Goal: Use online tool/utility: Use online tool/utility

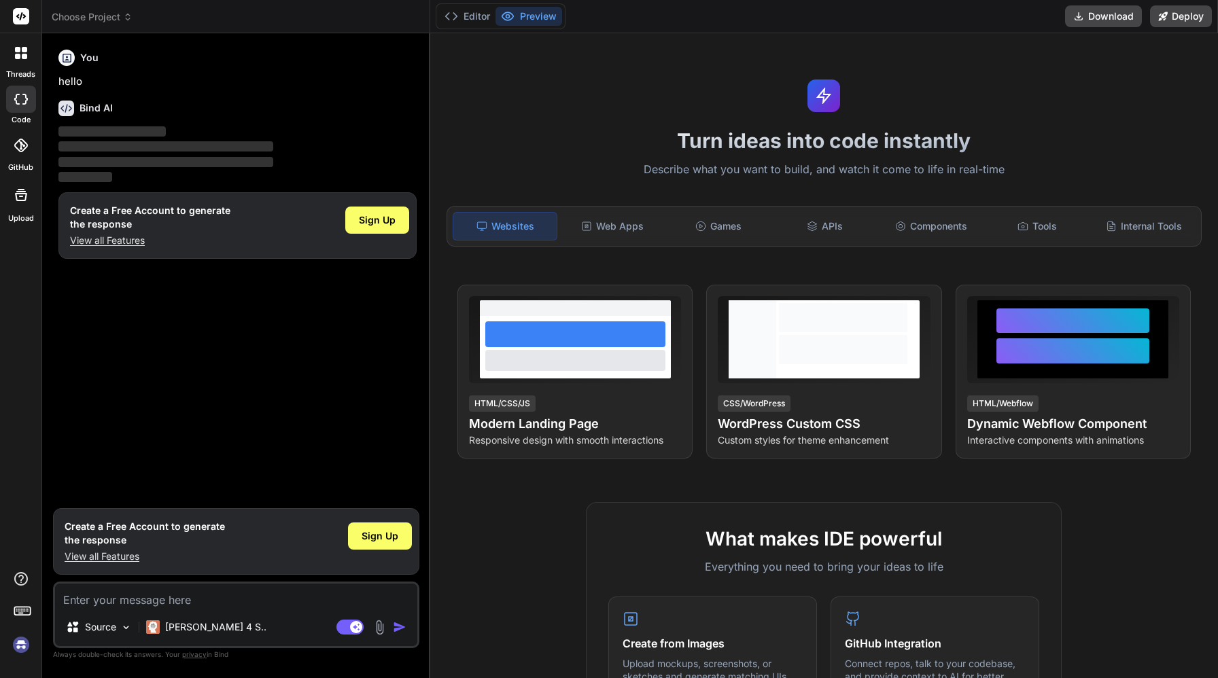
click at [388, 239] on div "Sign Up" at bounding box center [377, 225] width 64 height 43
click at [395, 227] on span "Sign Up" at bounding box center [377, 220] width 37 height 14
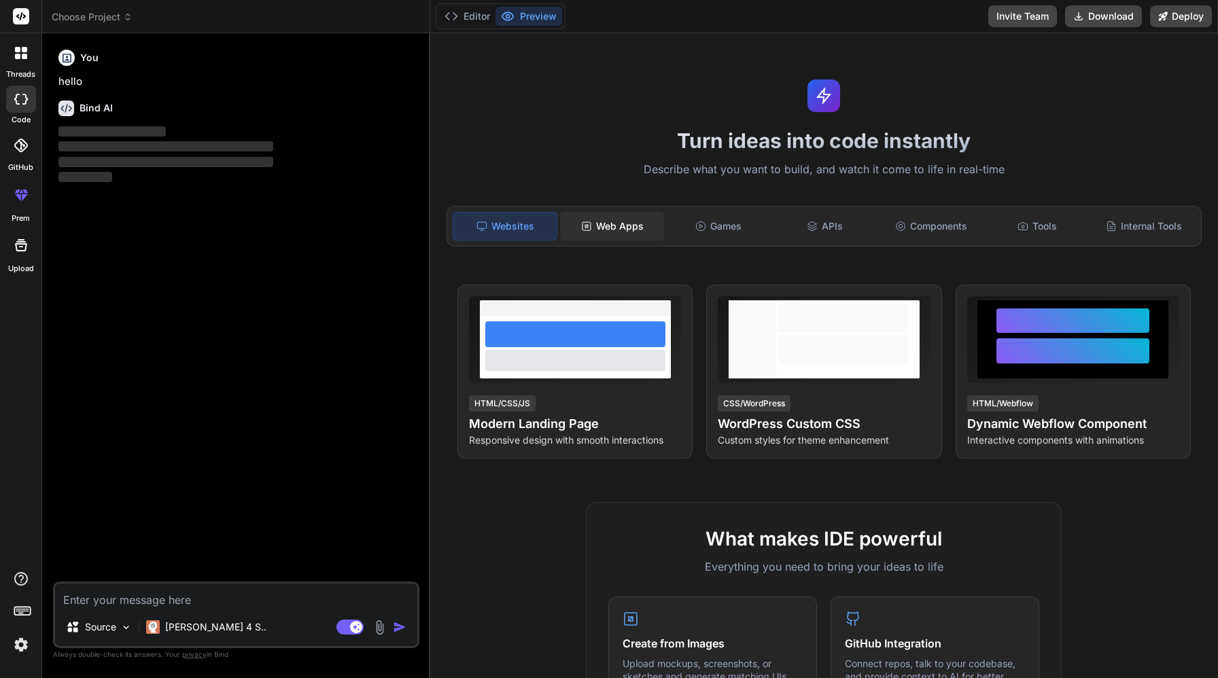
click at [611, 228] on div "Web Apps" at bounding box center [611, 226] width 103 height 29
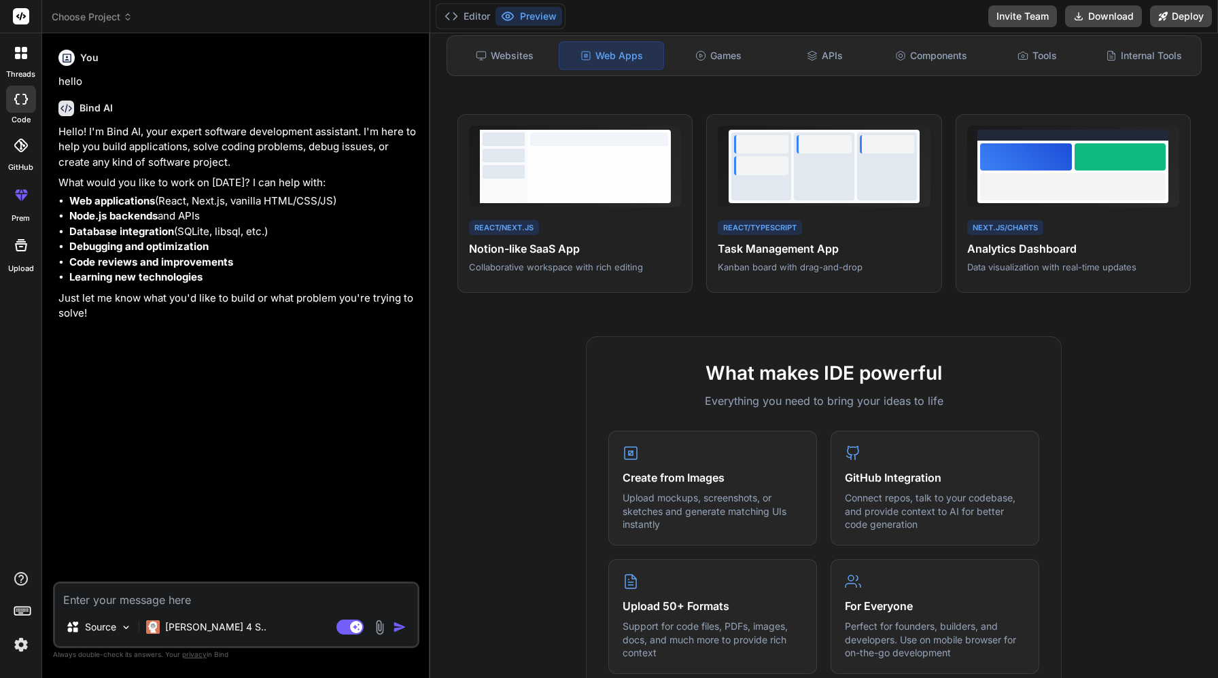
type textarea "x"
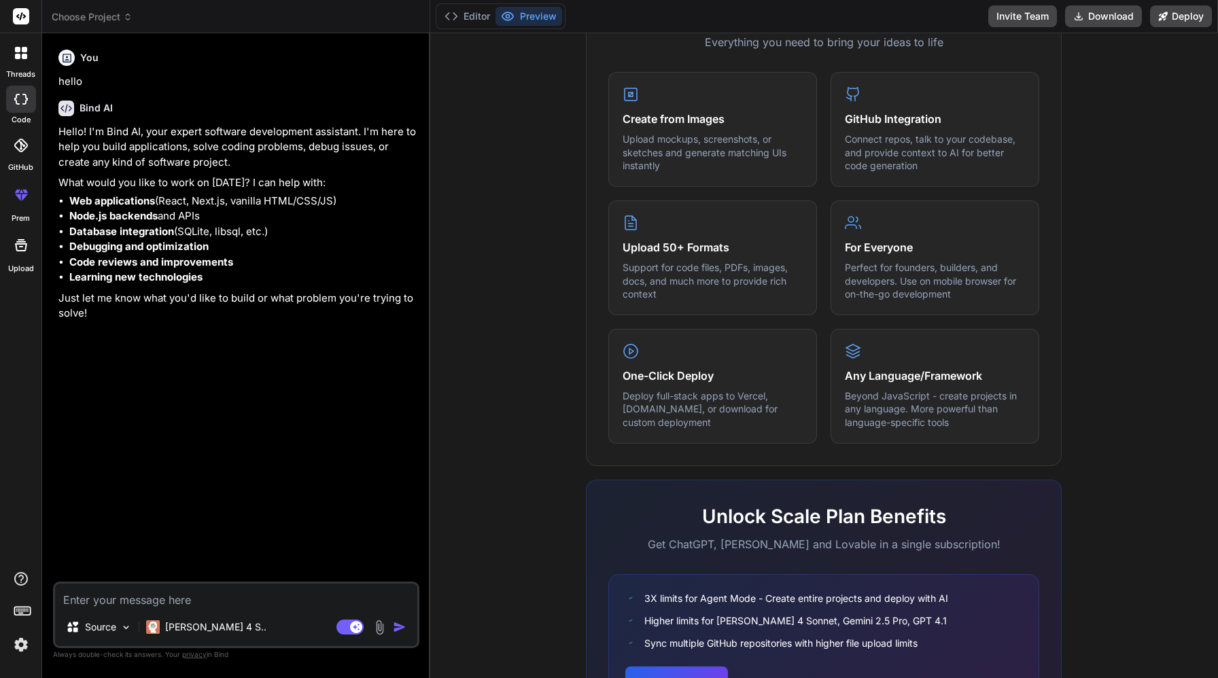
scroll to position [599, 0]
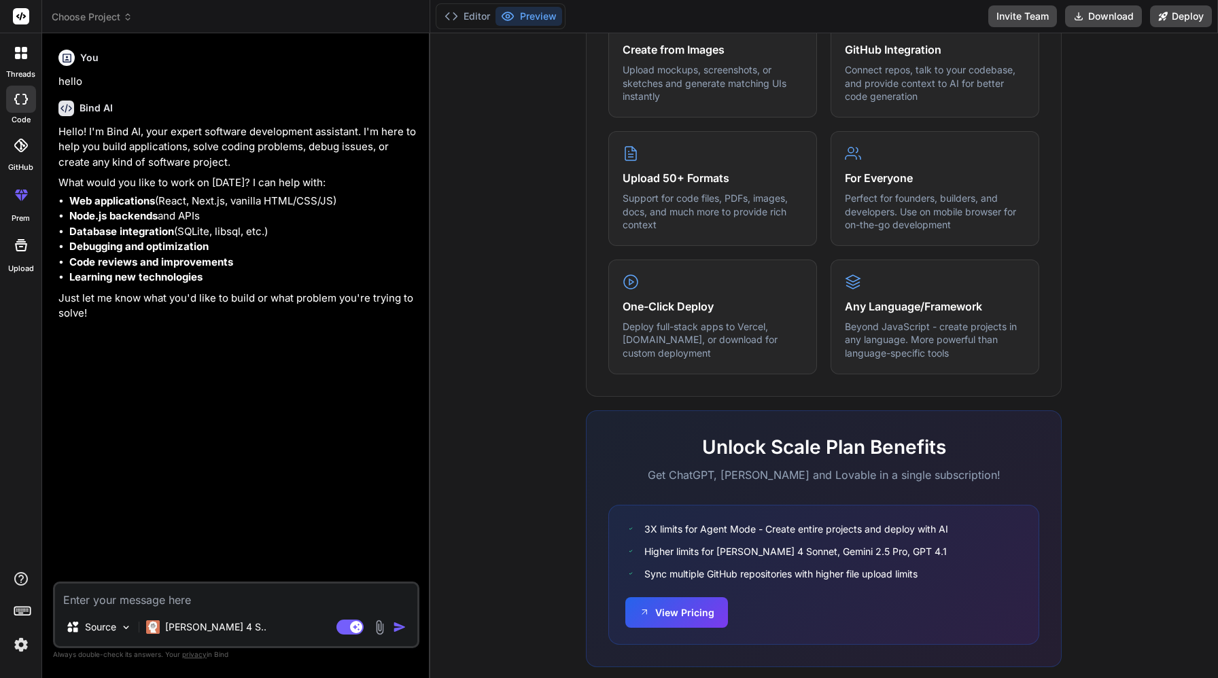
click at [117, 206] on strong "Web applications" at bounding box center [112, 200] width 86 height 13
click at [166, 598] on textarea at bounding box center [236, 596] width 362 height 24
type textarea "c"
type textarea "x"
type textarea "cr"
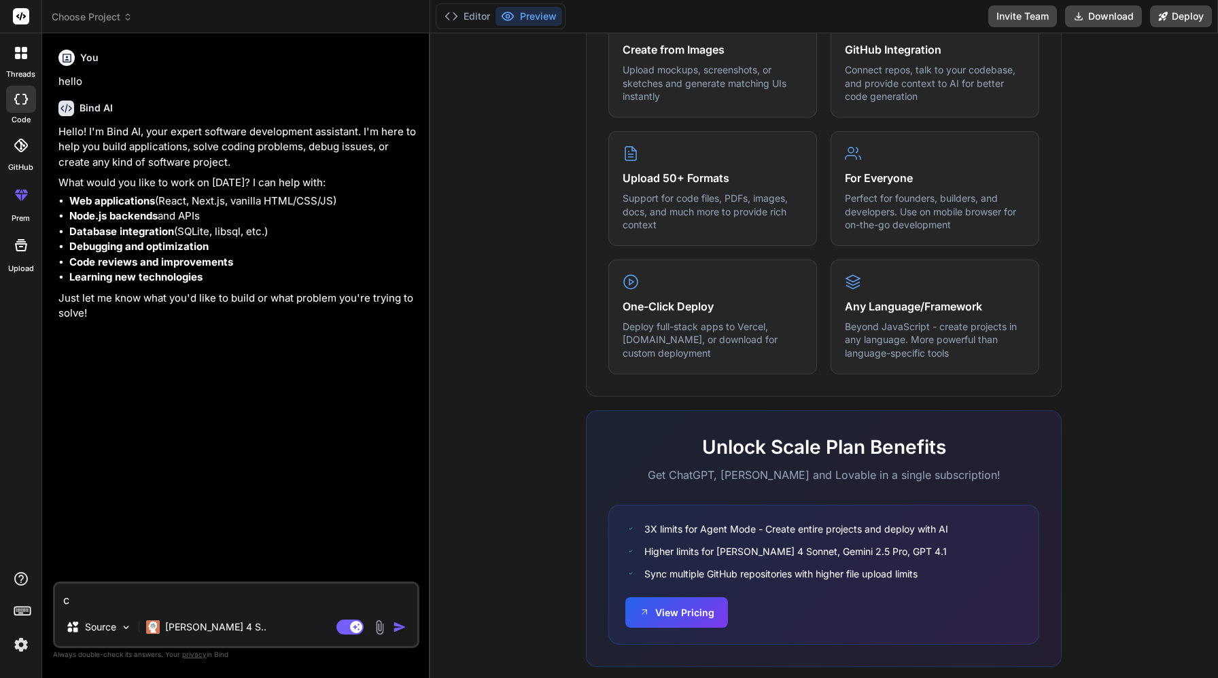
type textarea "x"
type textarea "cre"
type textarea "x"
type textarea "crea"
type textarea "x"
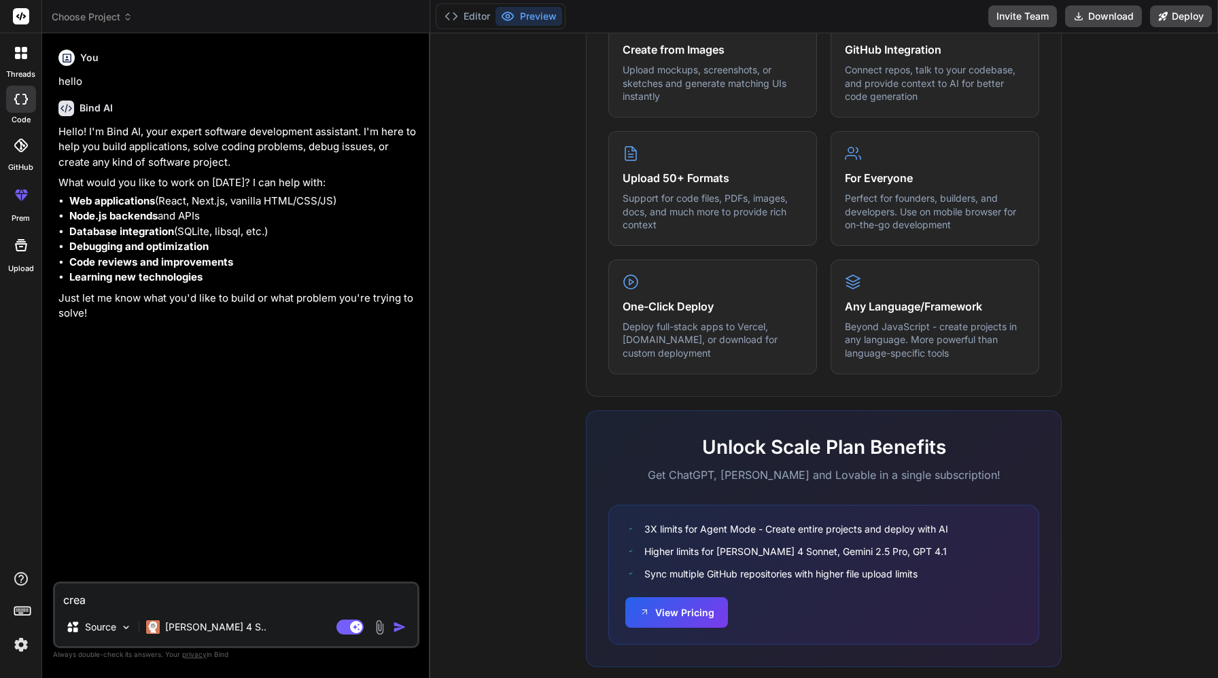
type textarea "creat"
type textarea "x"
type textarea "create"
type textarea "x"
type textarea "create"
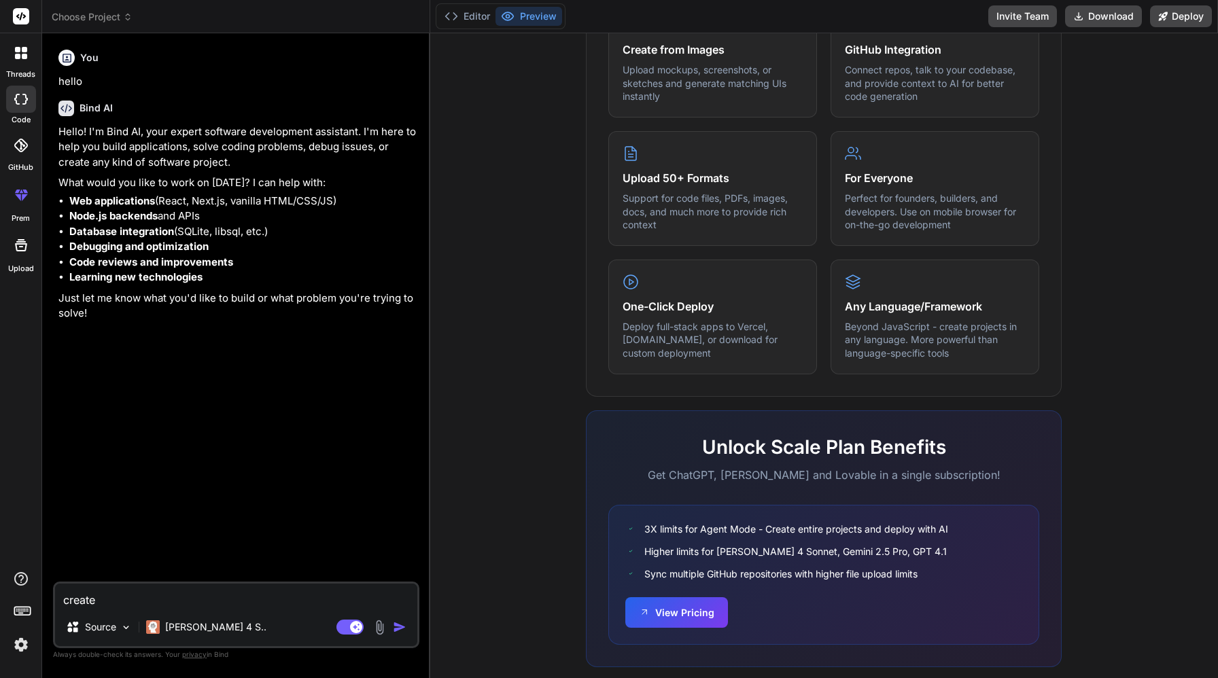
type textarea "x"
type textarea "create a"
type textarea "x"
type textarea "create a"
type textarea "x"
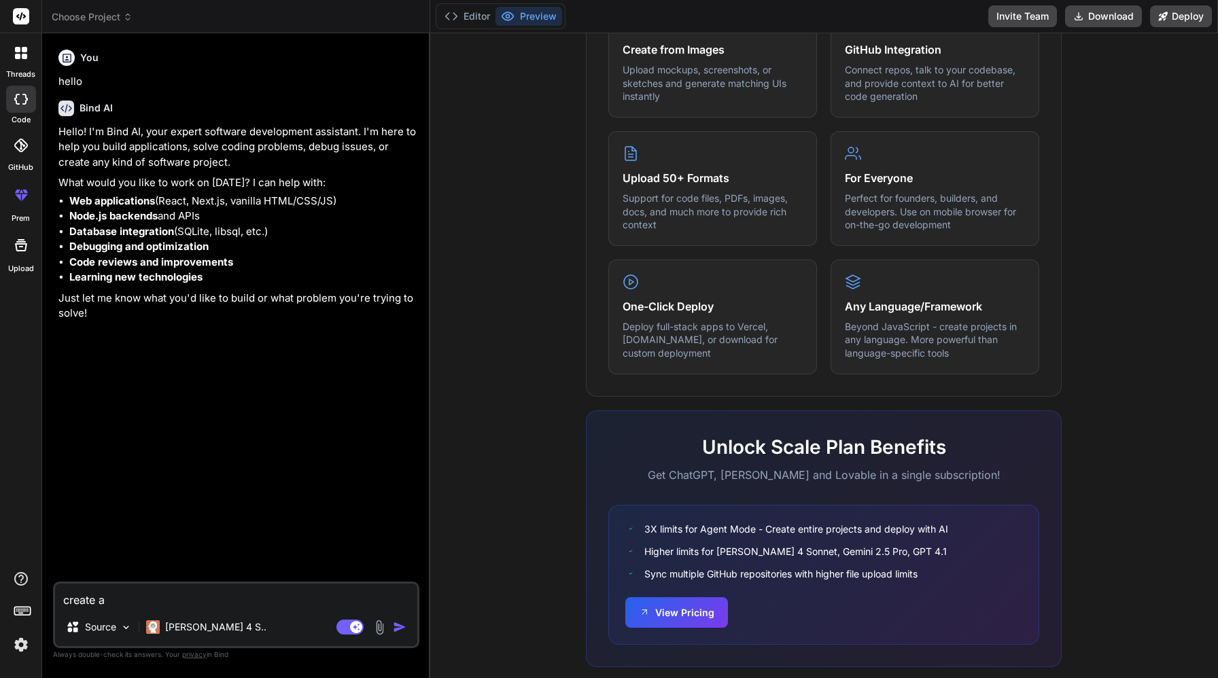
type textarea "create a w"
type textarea "x"
type textarea "create a we"
type textarea "x"
type textarea "create a web"
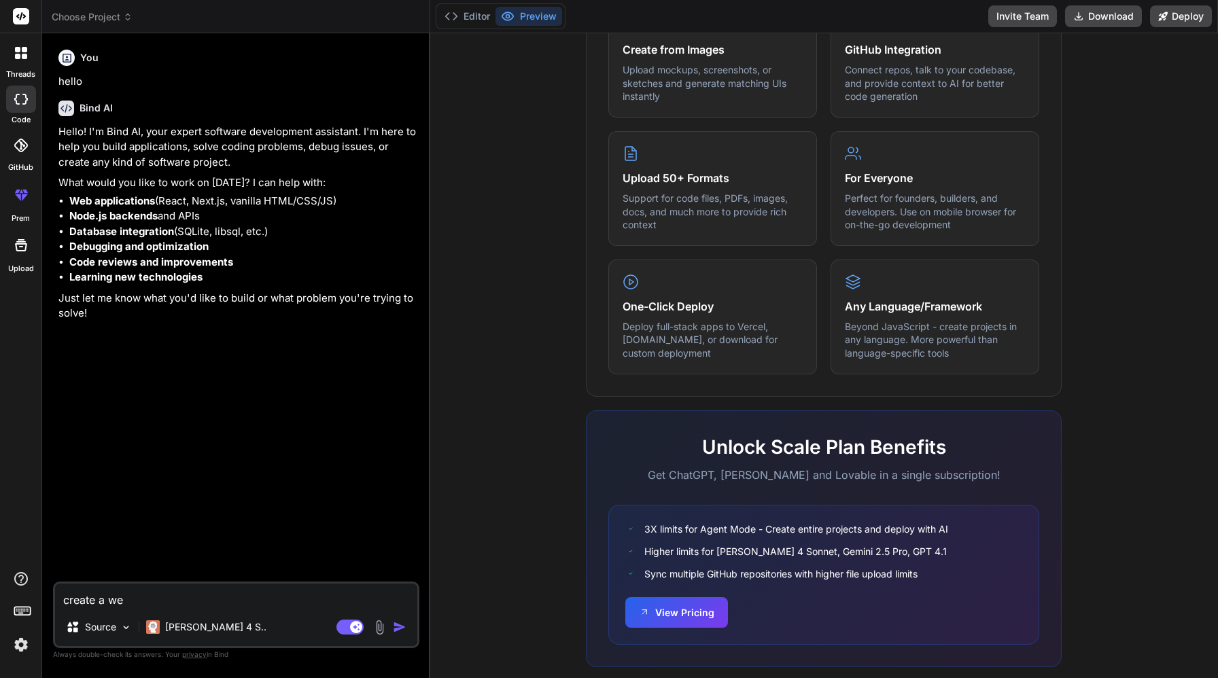
type textarea "x"
type textarea "create a web"
type textarea "x"
type textarea "create a web a"
type textarea "x"
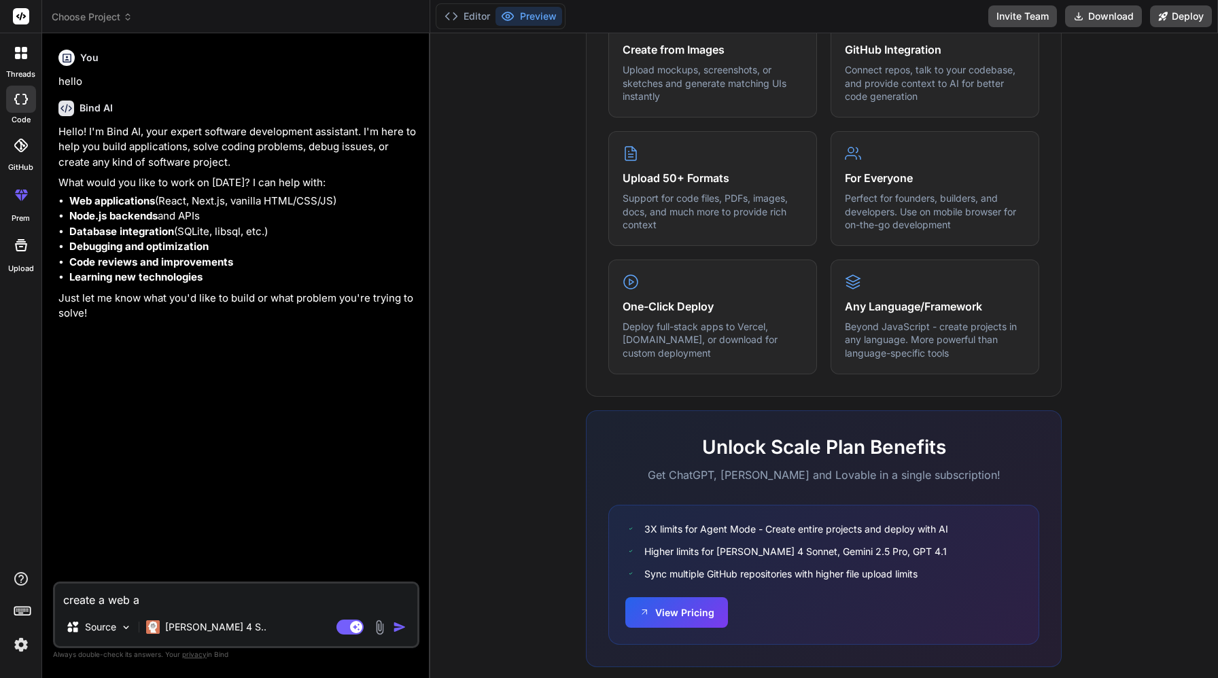
type textarea "create a web aa"
type textarea "x"
type textarea "create a web aap"
type textarea "x"
type textarea "create a web aapl"
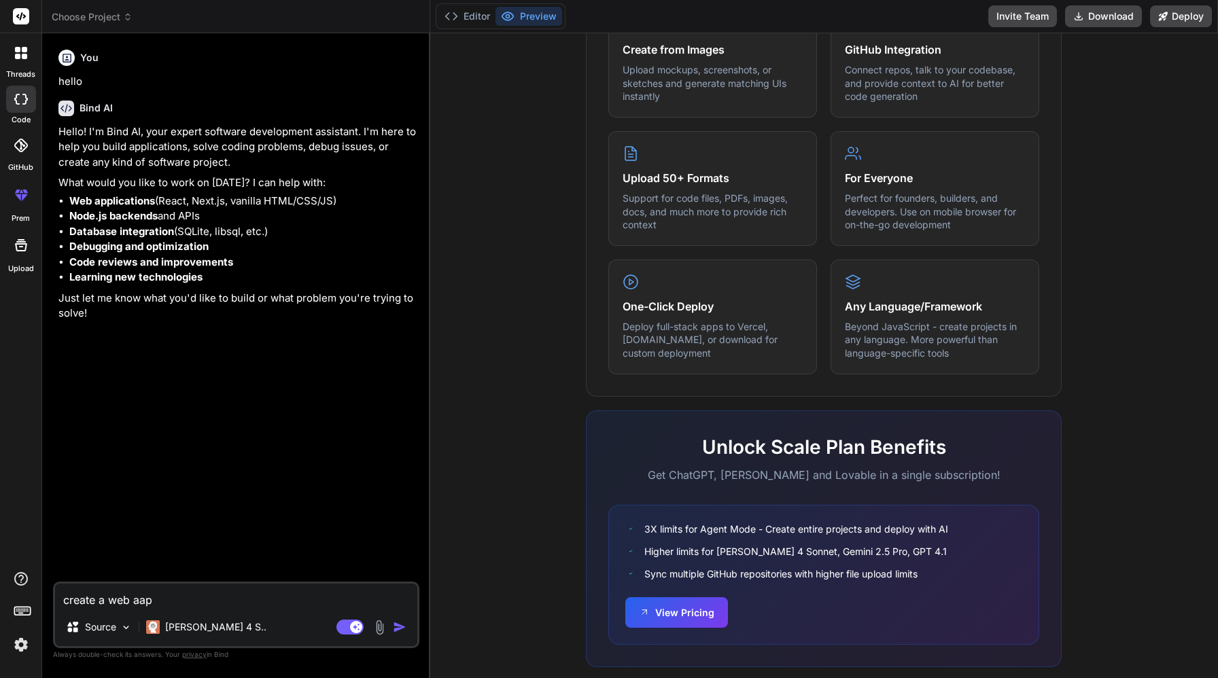
type textarea "x"
type textarea "create a web aapli"
type textarea "x"
type textarea "create a web aaplic"
type textarea "x"
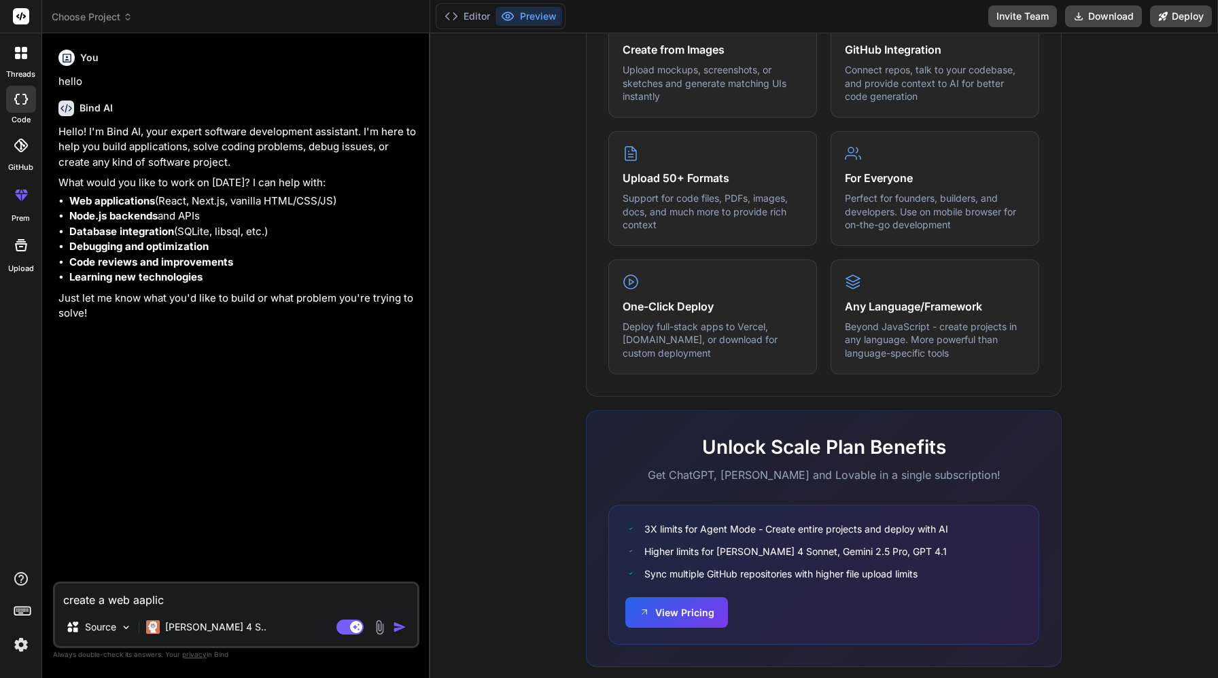
type textarea "create a web aaplica"
type textarea "x"
type textarea "create a web aaplicat"
type textarea "x"
type textarea "create a web aaplicati"
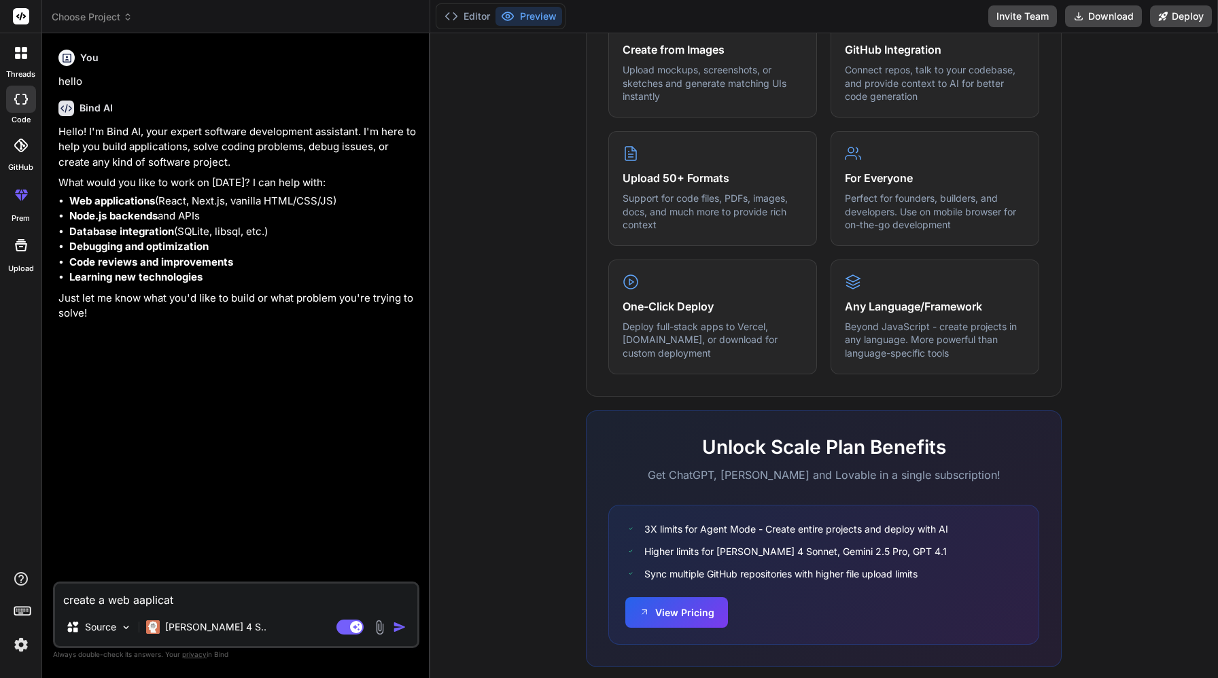
type textarea "x"
type textarea "create a web aaplicatio"
type textarea "x"
type textarea "create a web aaplication"
type textarea "x"
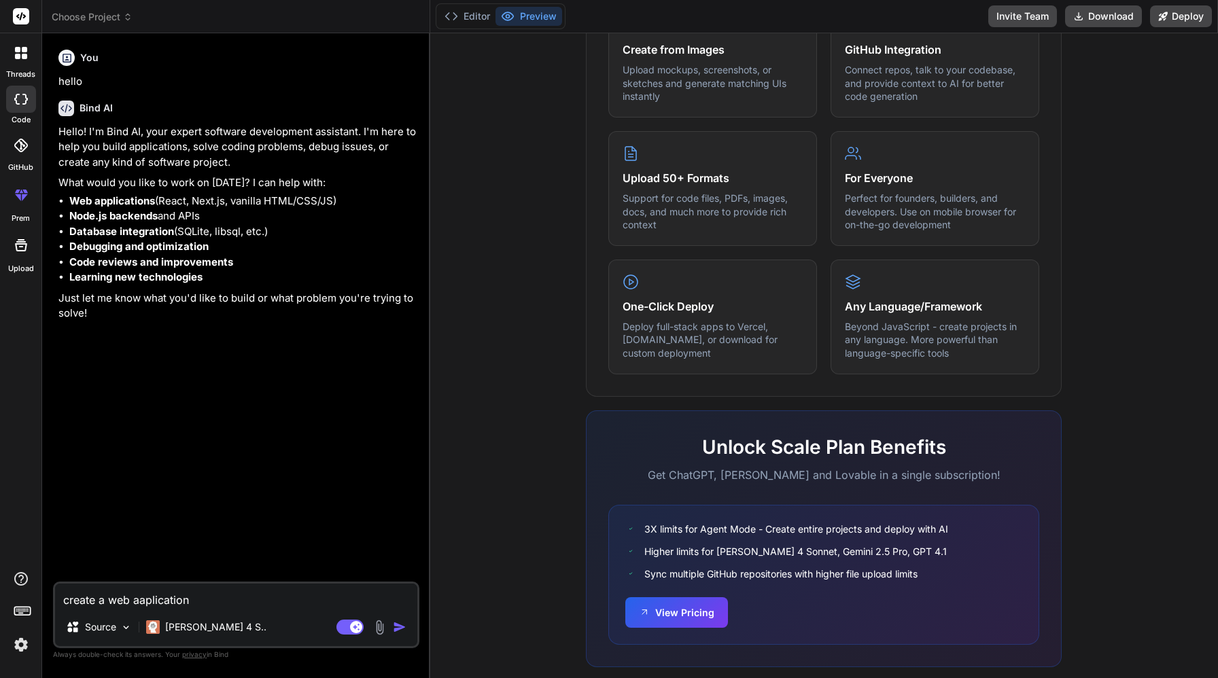
type textarea "create a web aaplication"
type textarea "x"
type textarea "create a web aaplication l"
type textarea "x"
type textarea "create a web aaplication li"
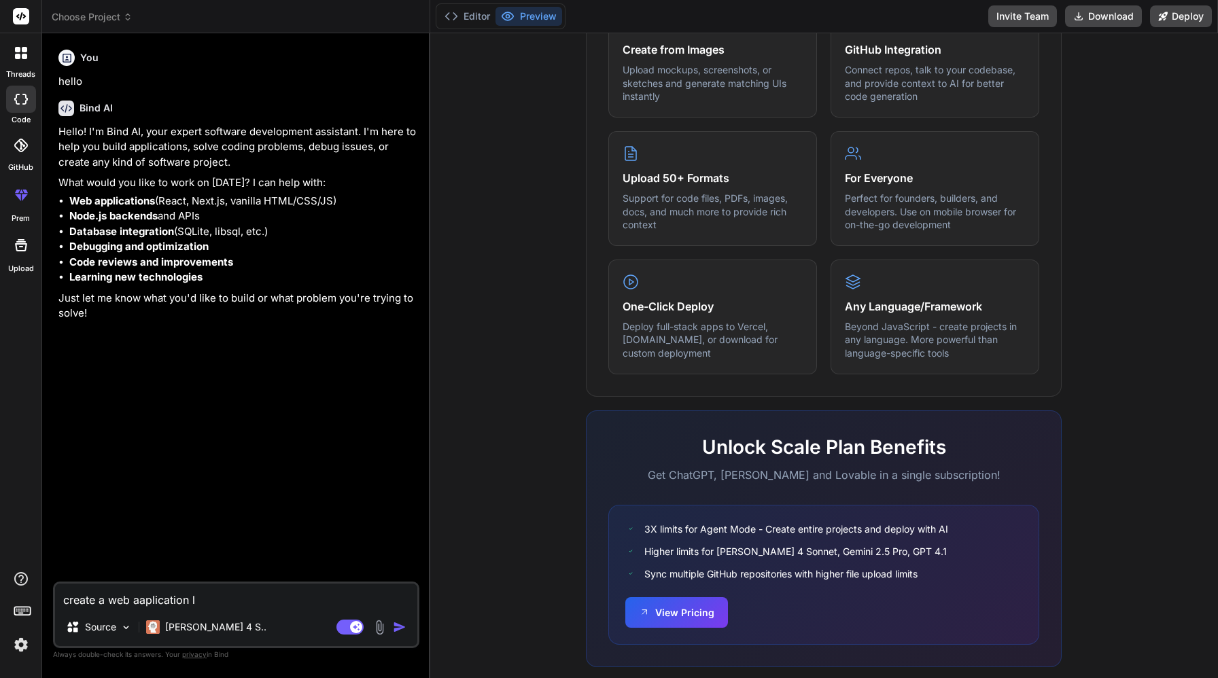
type textarea "x"
type textarea "create a web aaplication lik"
type textarea "x"
type textarea "create a web aaplication like"
type textarea "x"
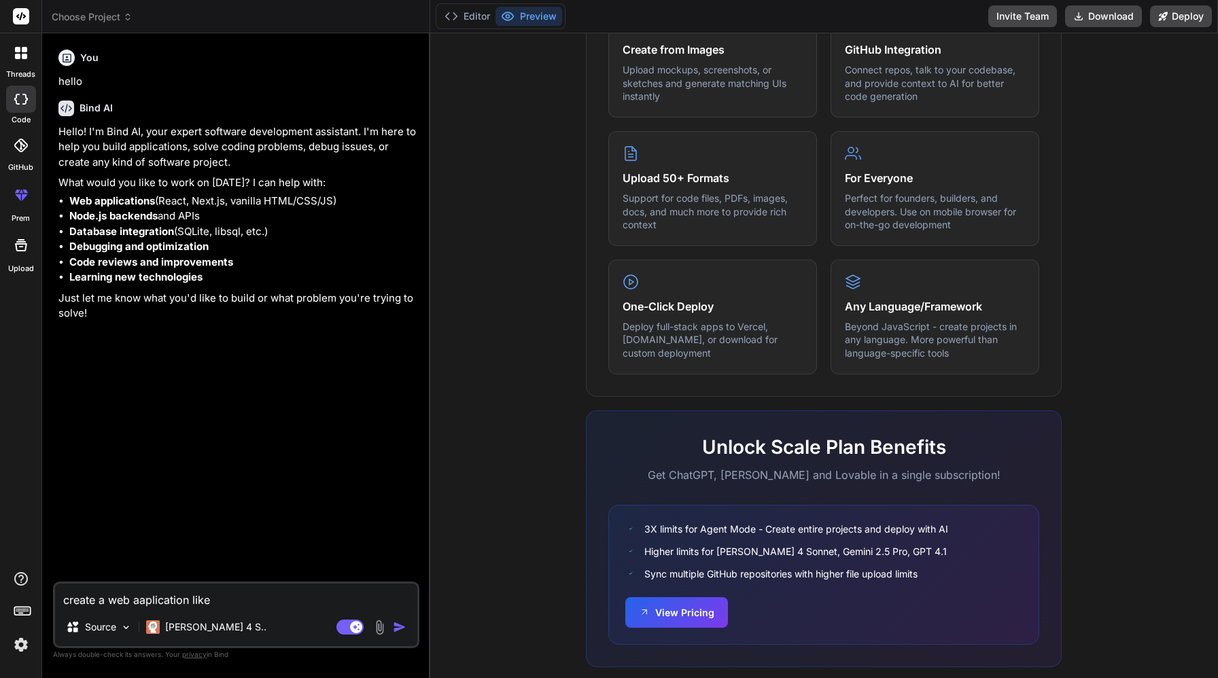
type textarea "create a web aaplication like"
type textarea "x"
type textarea "create a web aaplication like Z"
type textarea "x"
type textarea "create a web aaplication like Zo"
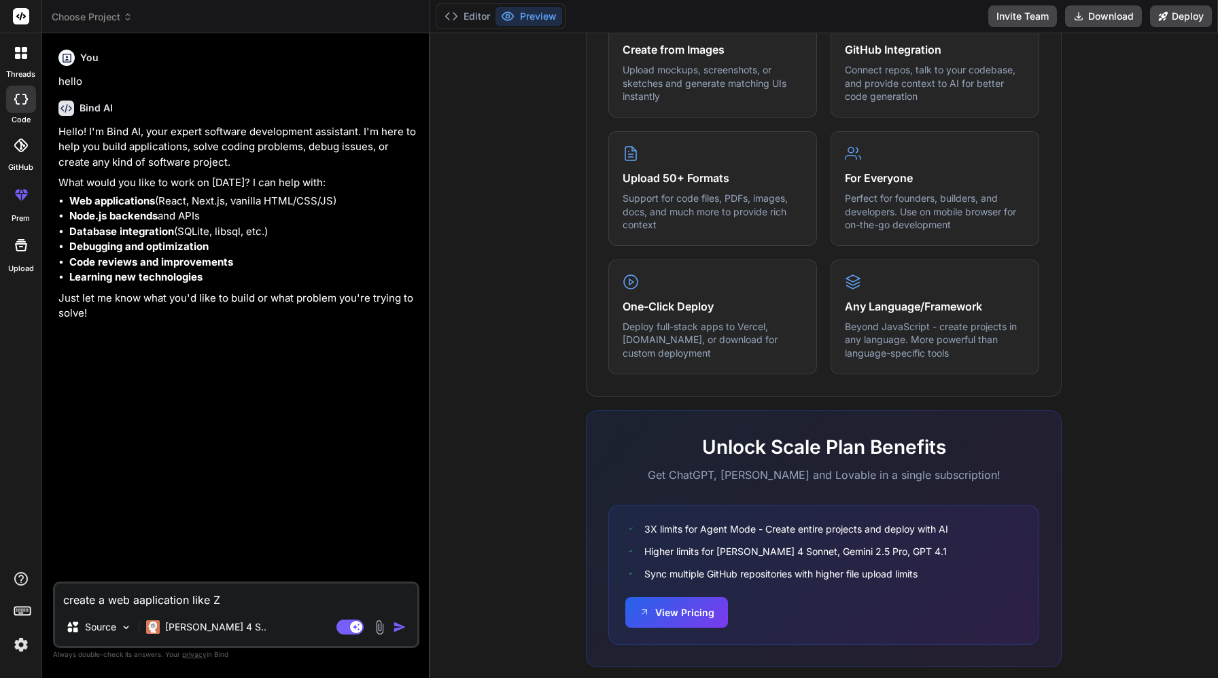
type textarea "x"
type textarea "create a web aaplication like Zoh"
type textarea "x"
type textarea "create a web aaplication like Zoho"
type textarea "x"
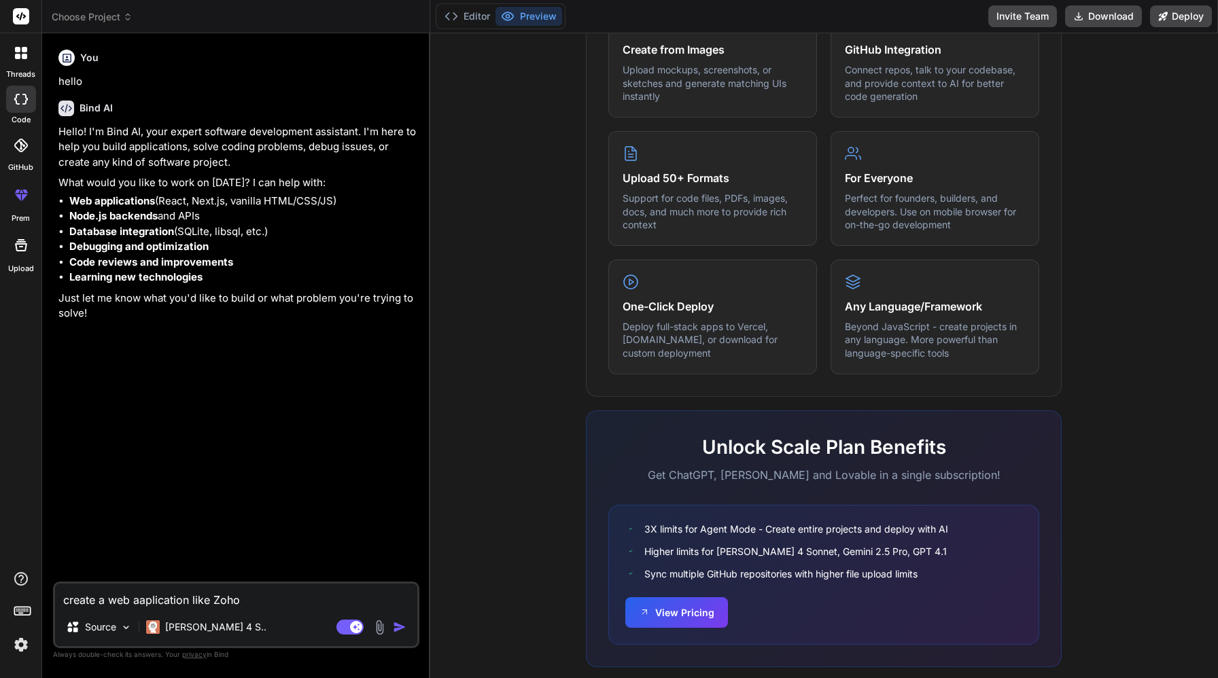
type textarea "create a web aaplication like Zoho"
type textarea "x"
type textarea "create a web aaplication like Zoho C"
type textarea "x"
type textarea "create a web aaplication like Zoho CR"
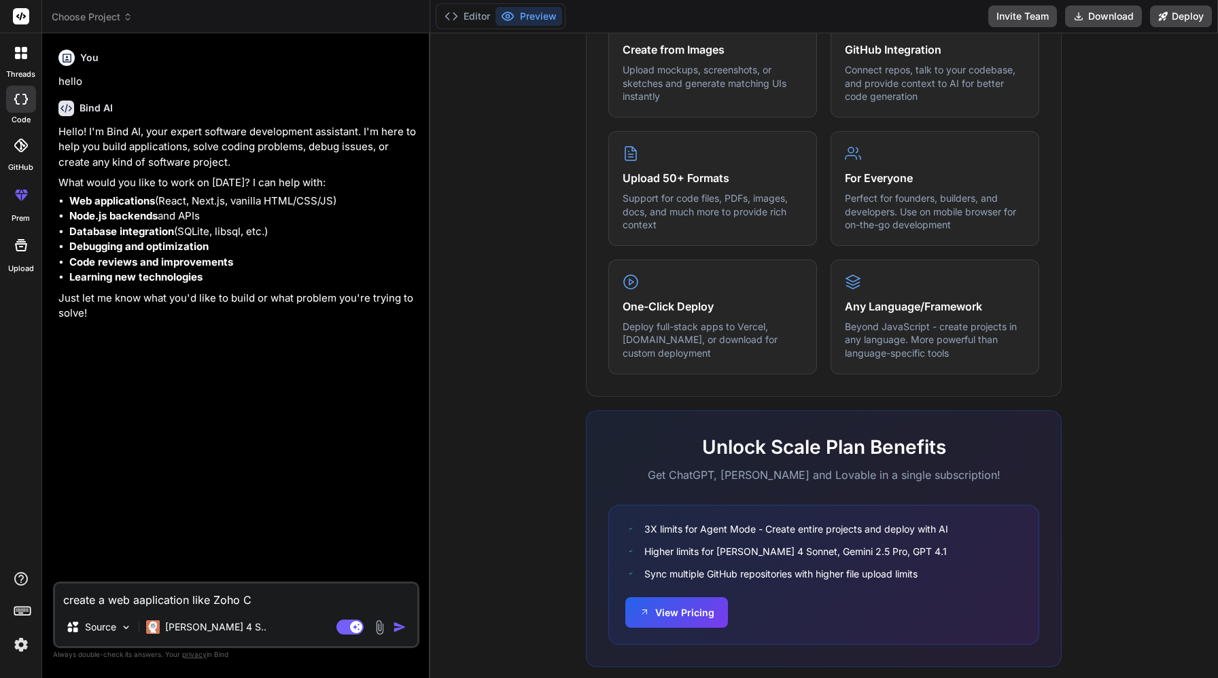
type textarea "x"
type textarea "create a web aaplication like Zoho CRM"
type textarea "x"
type textarea "create a web aaplication like Zoho CRM"
type textarea "x"
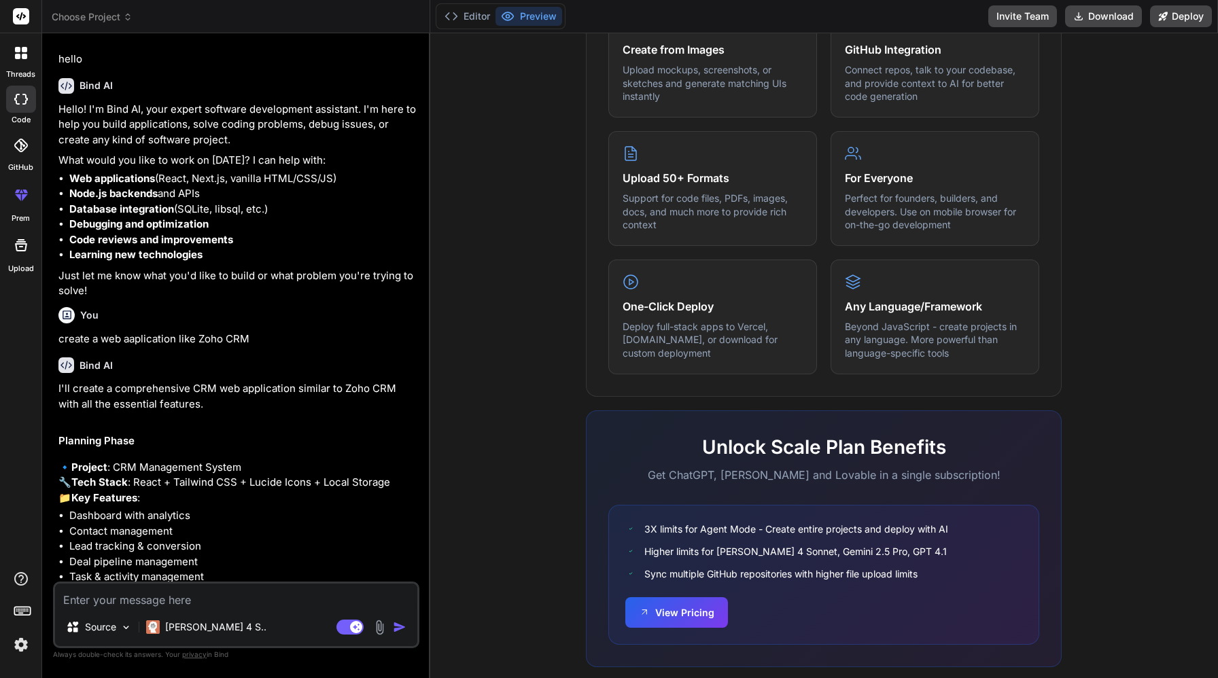
type textarea "x"
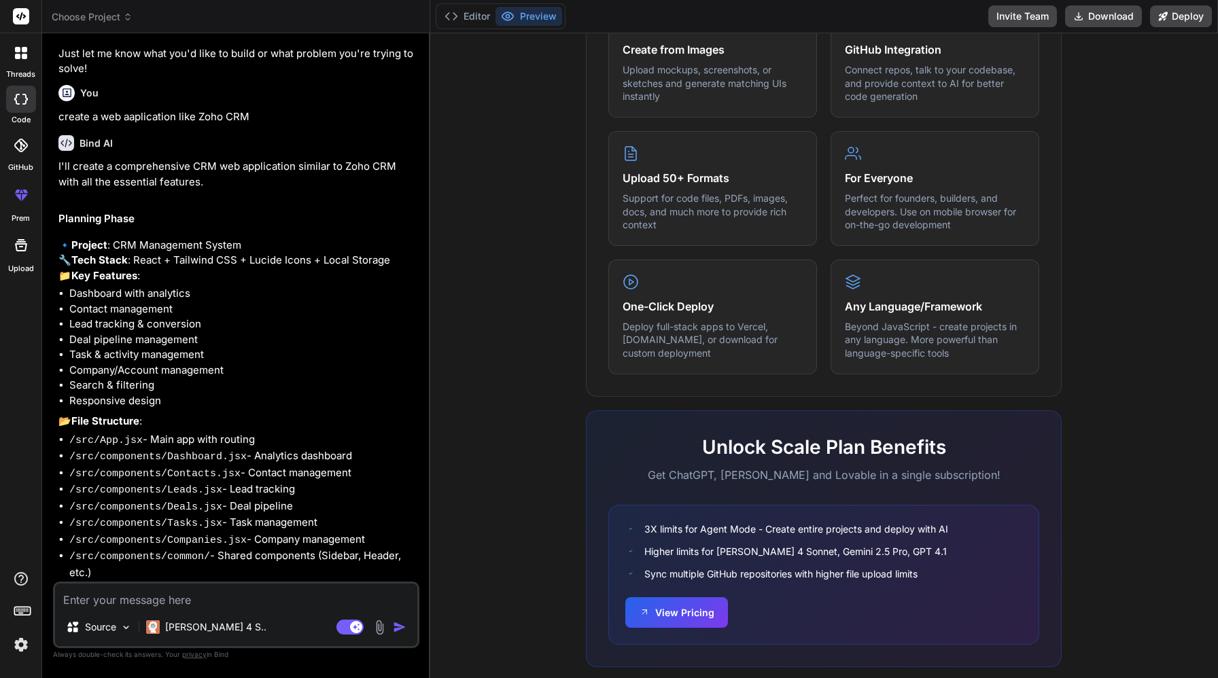
scroll to position [284, 0]
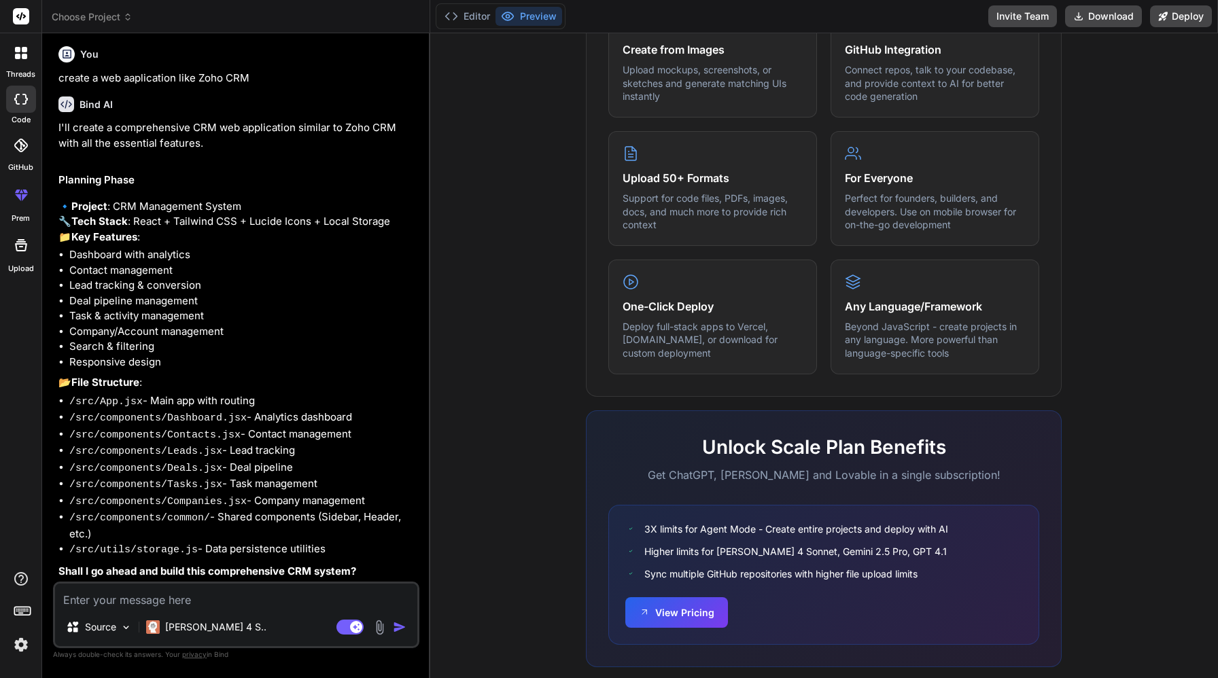
type textarea "y"
type textarea "x"
type textarea "ye"
type textarea "x"
type textarea "yes"
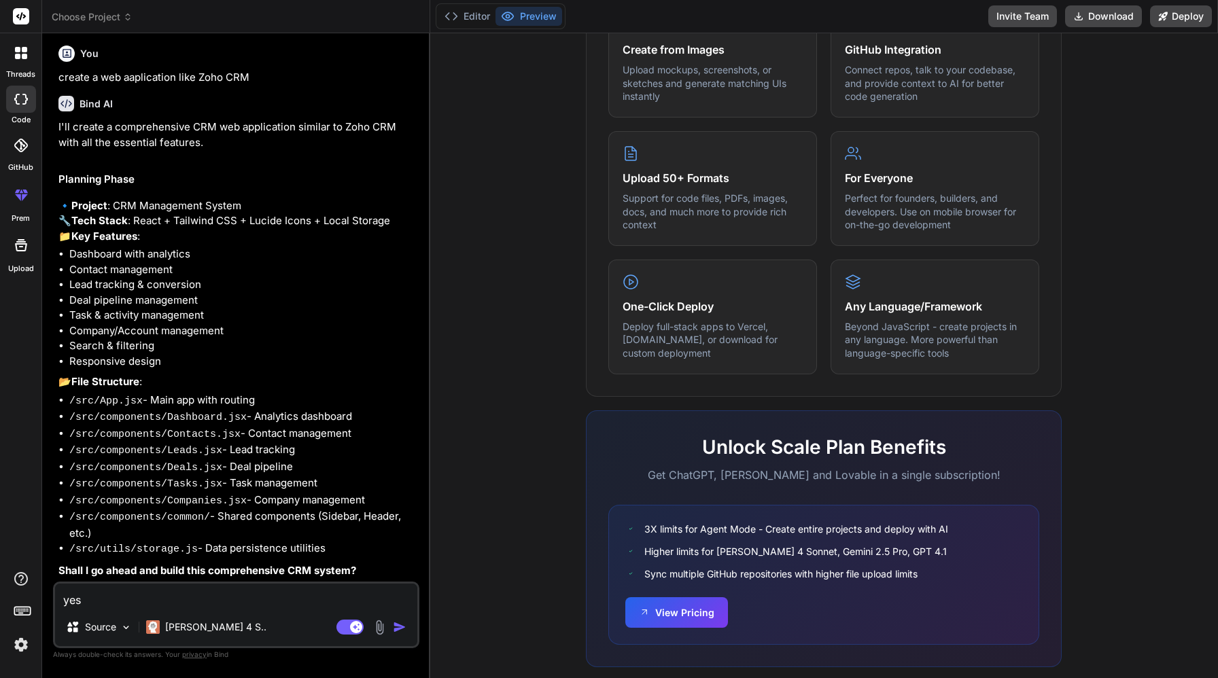
type textarea "x"
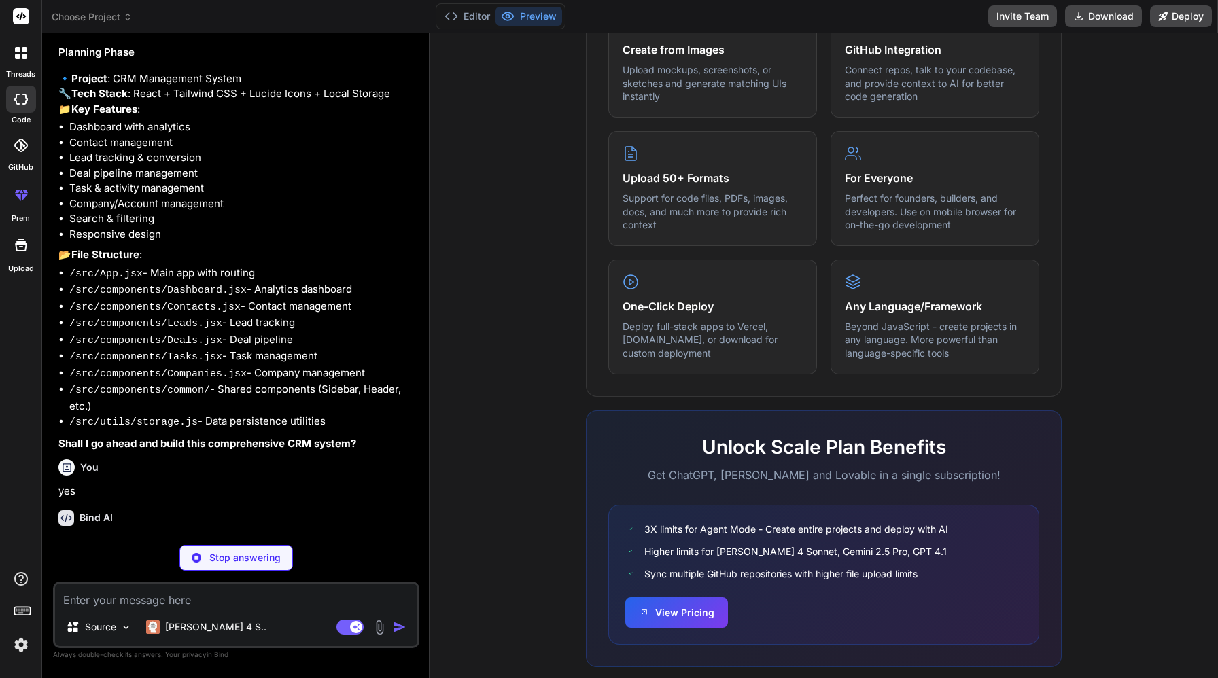
scroll to position [430, 0]
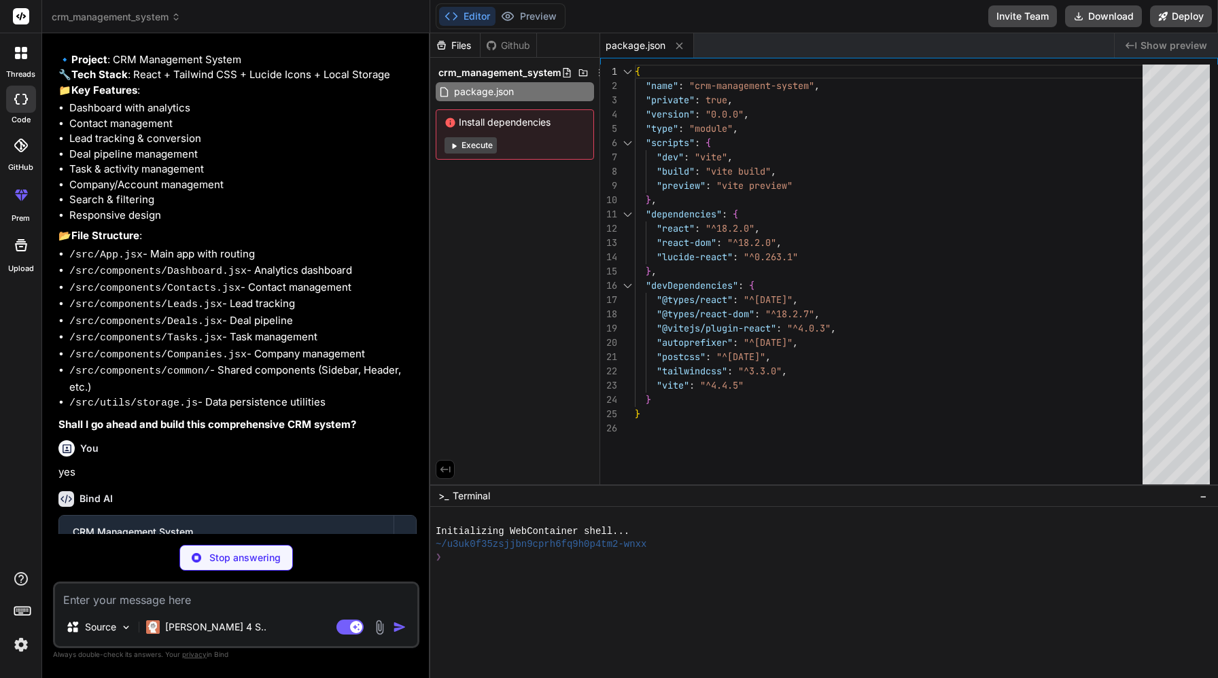
type textarea "x"
type textarea "<script type="module" src="/src/main.jsx"></script> </body> </html>"
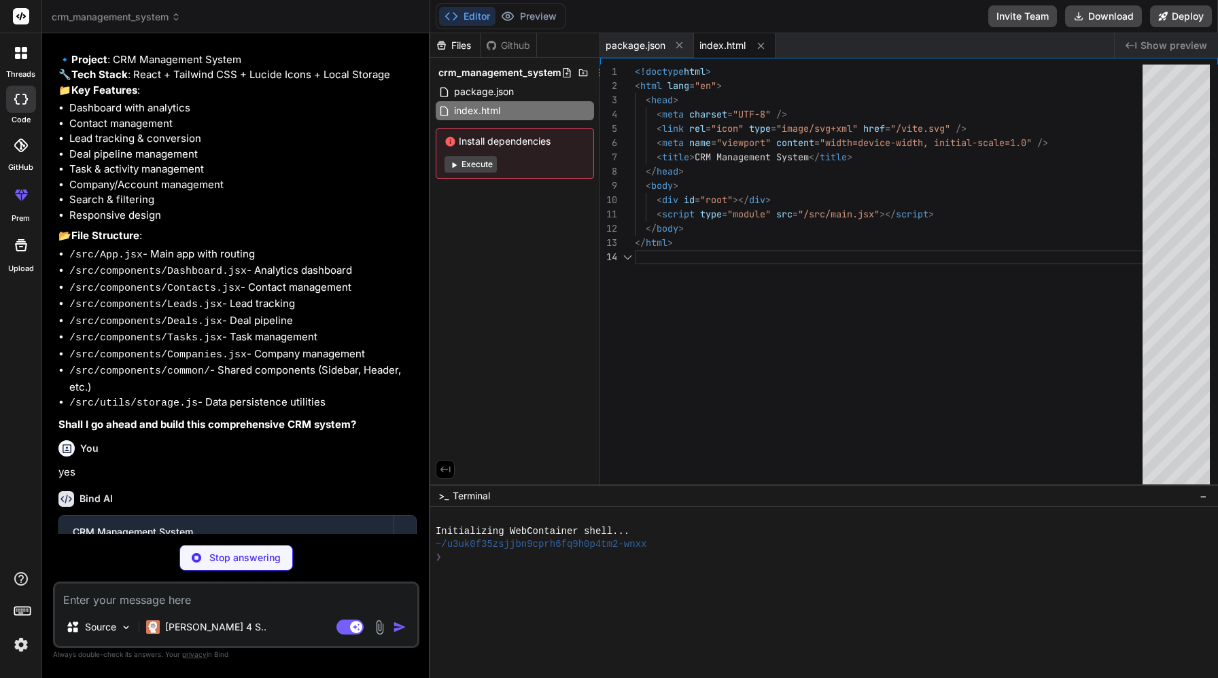
scroll to position [43, 0]
type textarea "x"
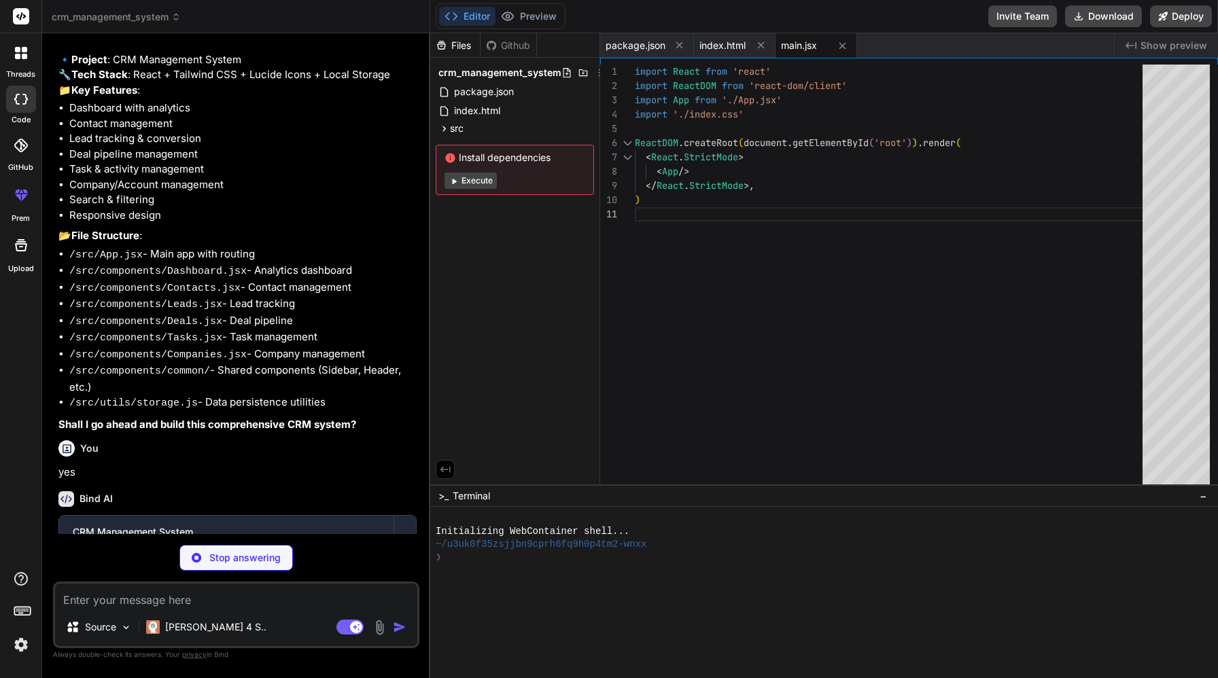
type textarea "x"
type textarea "} }"
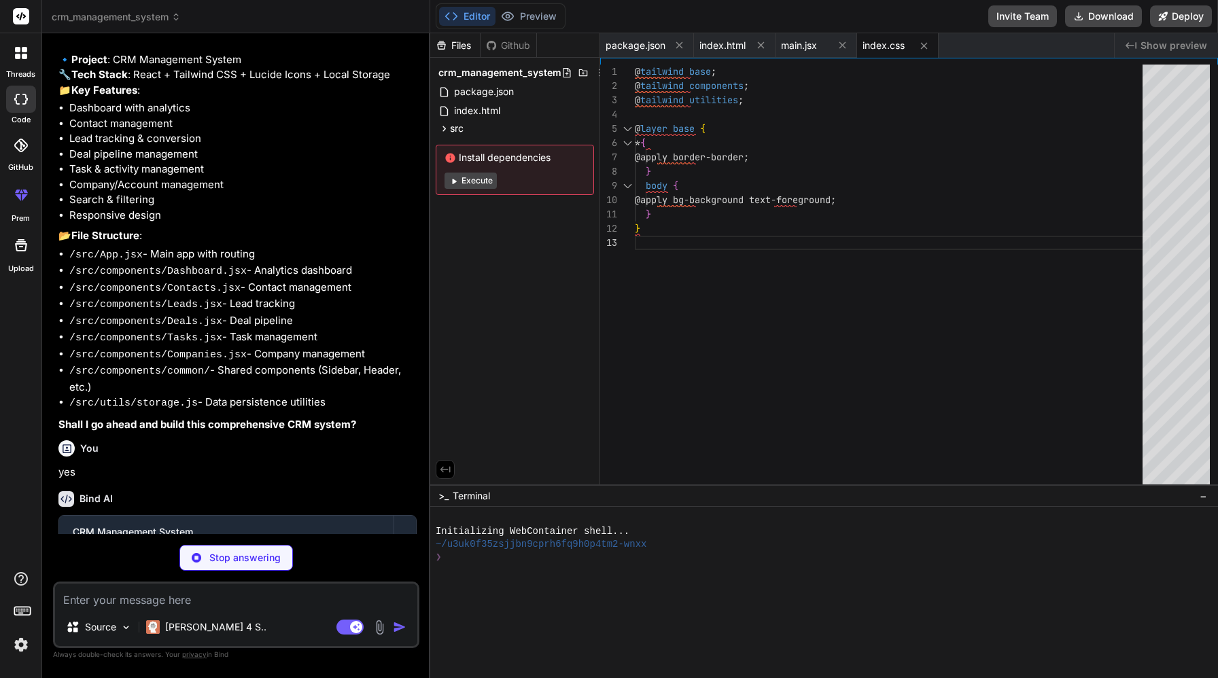
type textarea "x"
type textarea "muted: { DEFAULT: "hsl(210 40% 96%)", foreground: "hsl(215.4 16.3% 46.9%)", }, …"
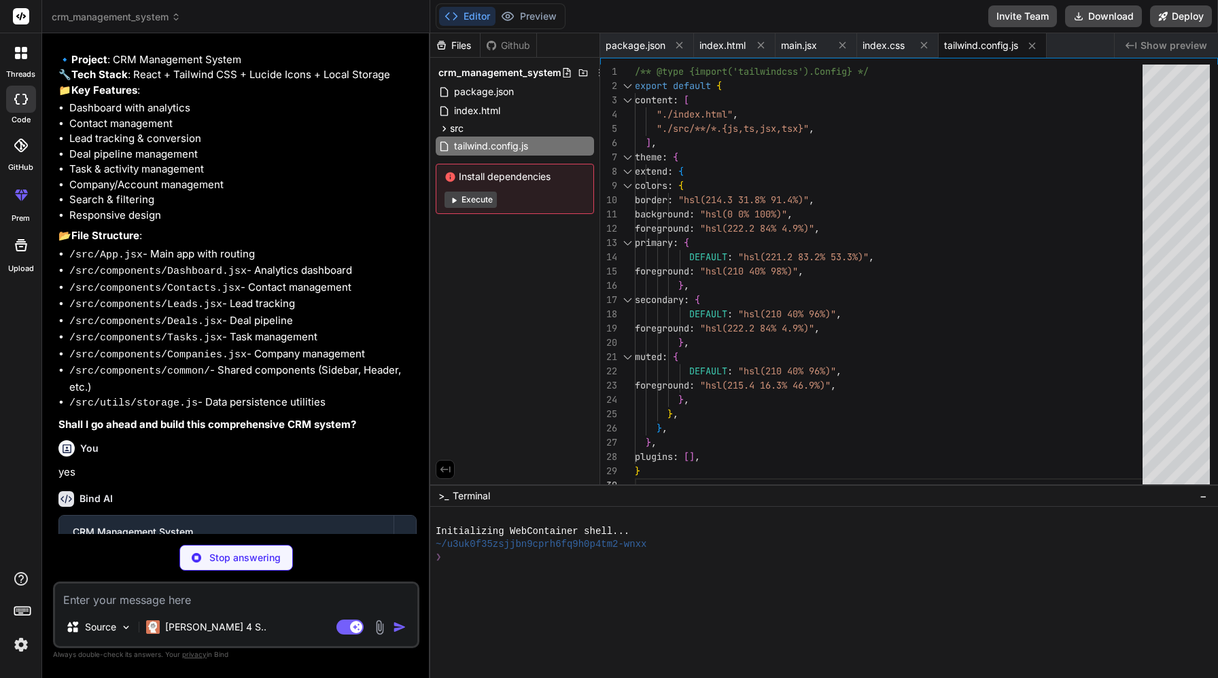
type textarea "x"
type textarea "export default { plugins: { tailwindcss: {}, autoprefixer: {}, }, }"
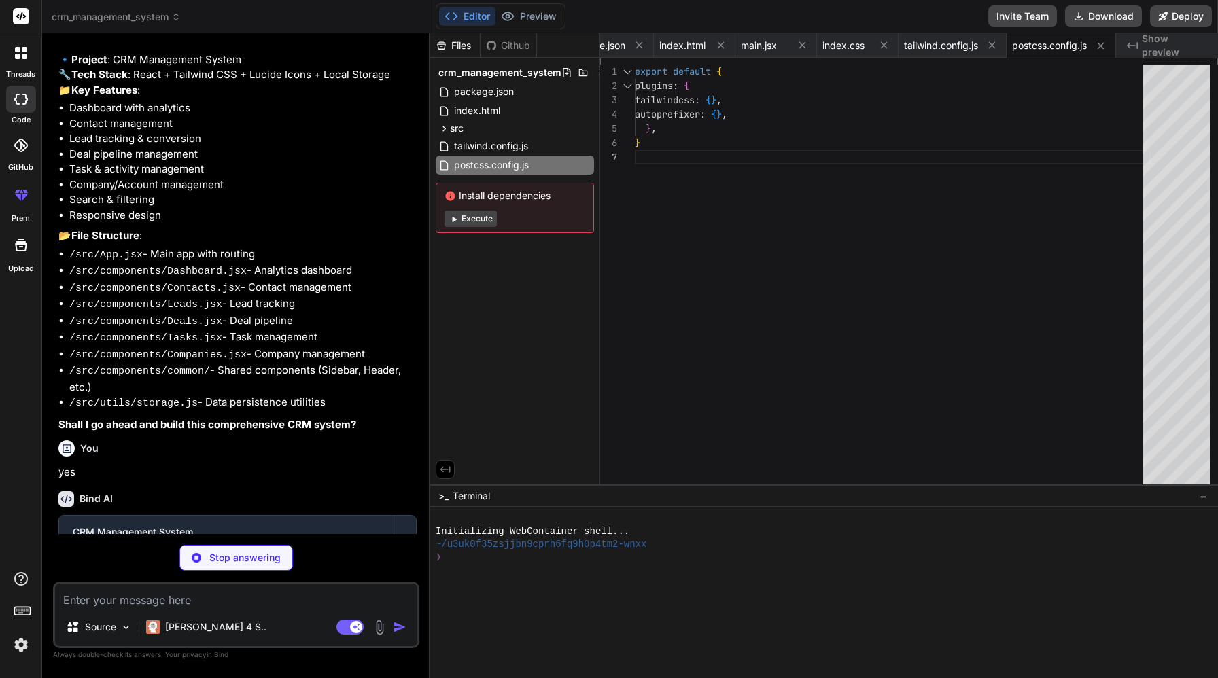
type textarea "x"
type textarea "</div> </div> ); } export default App;"
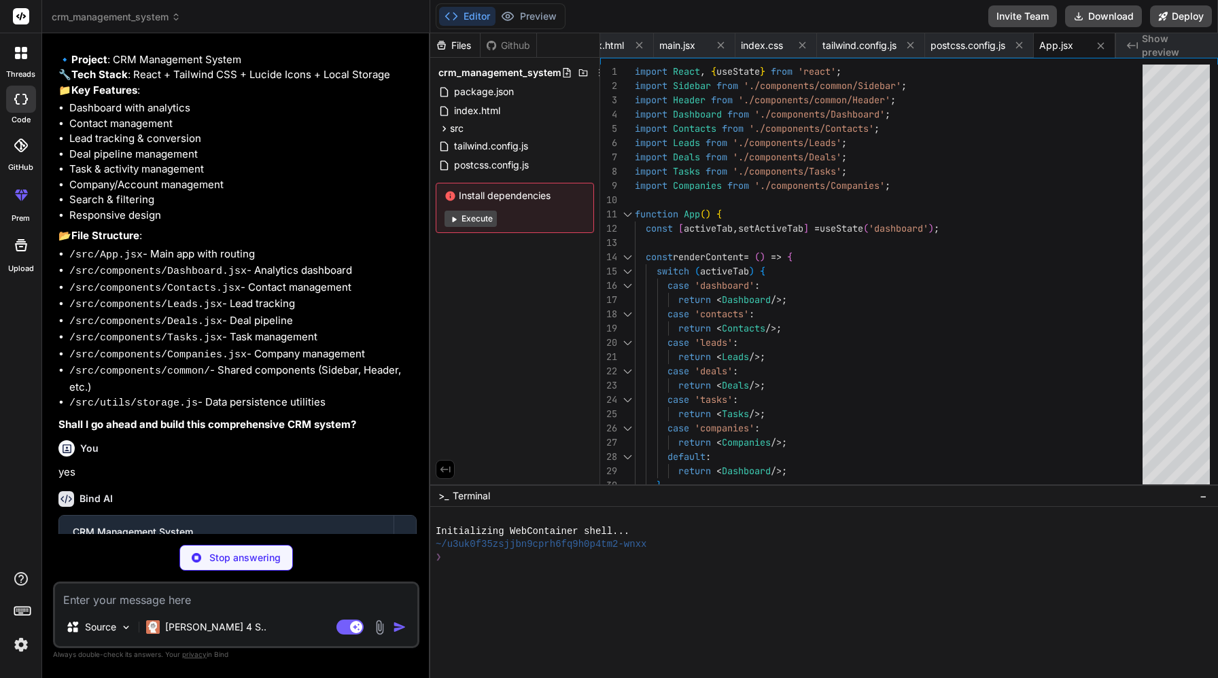
type textarea "x"
type textarea "</div> </div> ); }; export default Sidebar;"
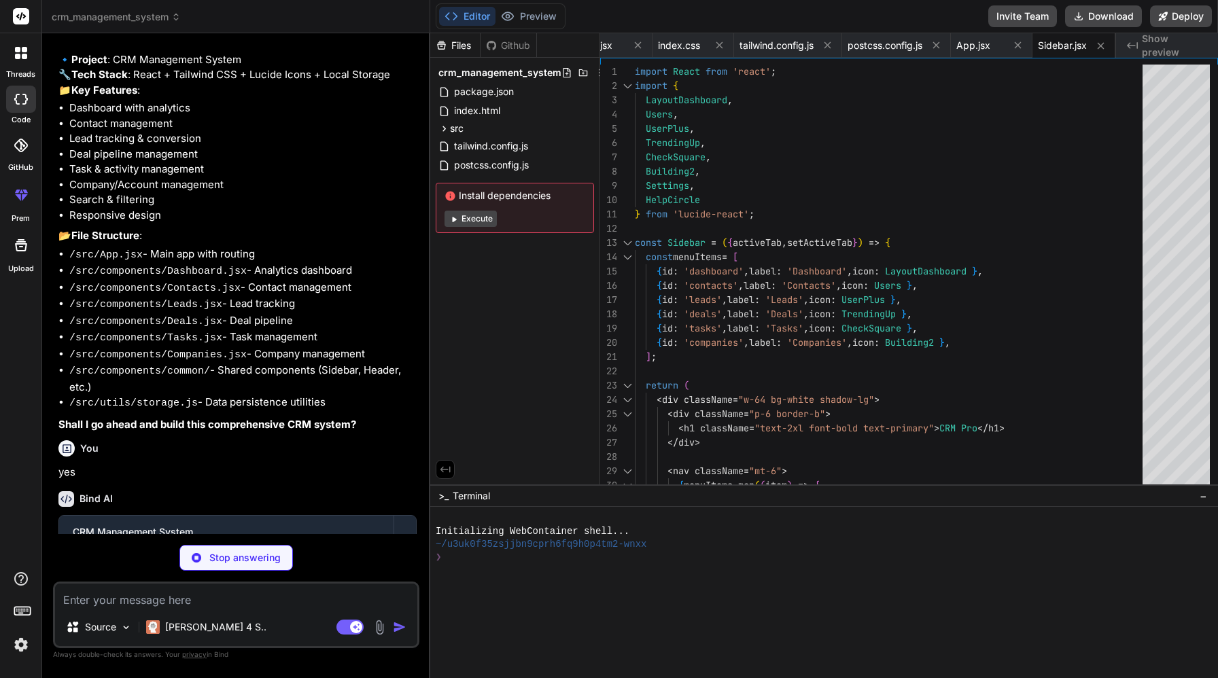
type textarea "x"
type textarea "export default Header;"
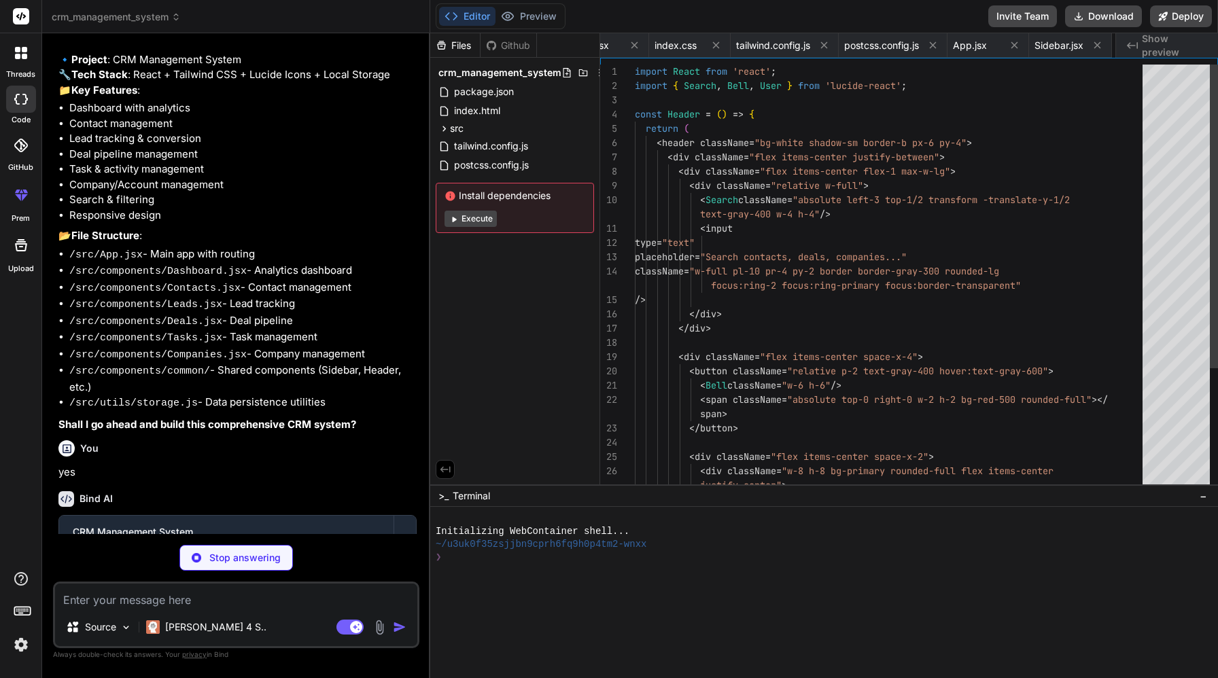
scroll to position [28, 0]
type textarea "x"
type textarea "); }; export default Dashboard;"
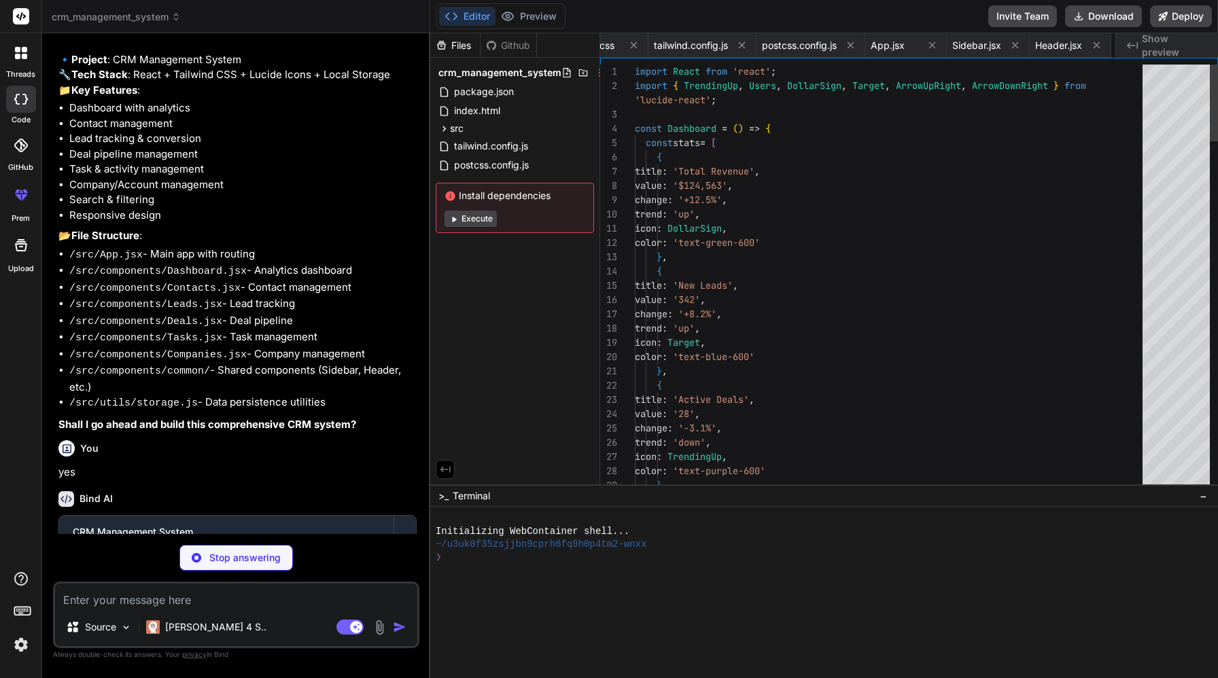
scroll to position [71, 0]
type textarea "x"
type textarea "</div> </div> )} </div> ); }; export default Contacts;"
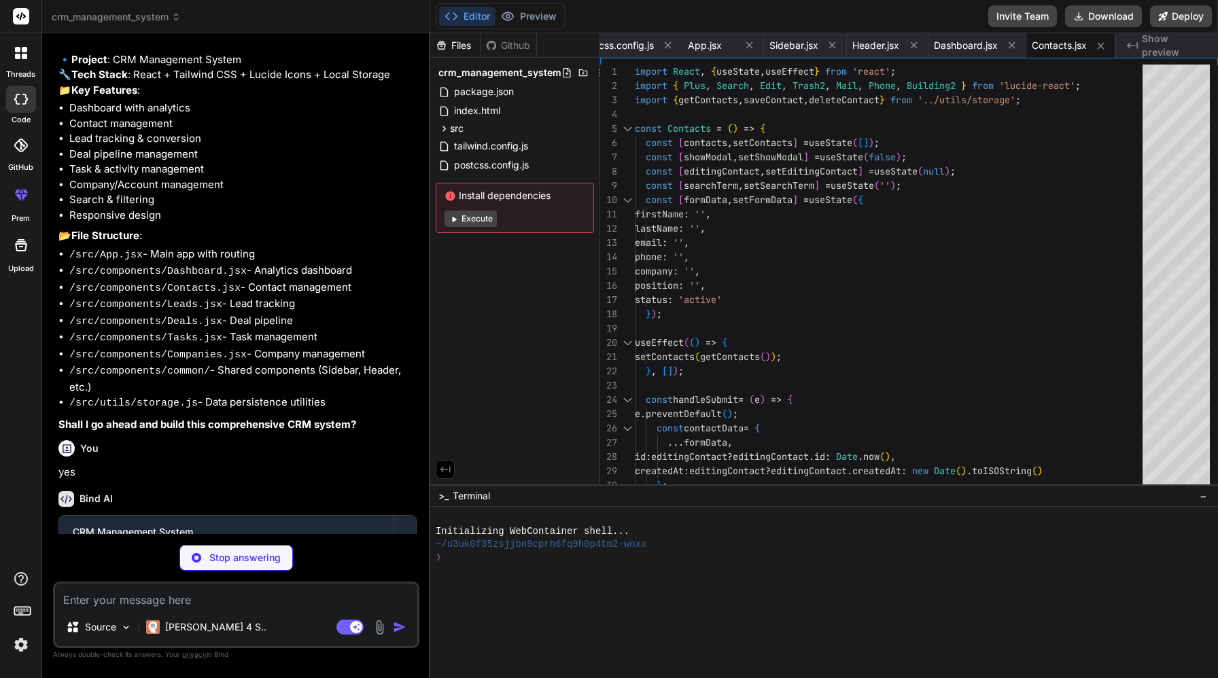
type textarea "x"
type textarea "</div> </div> )} </div> ); }; export default Leads;"
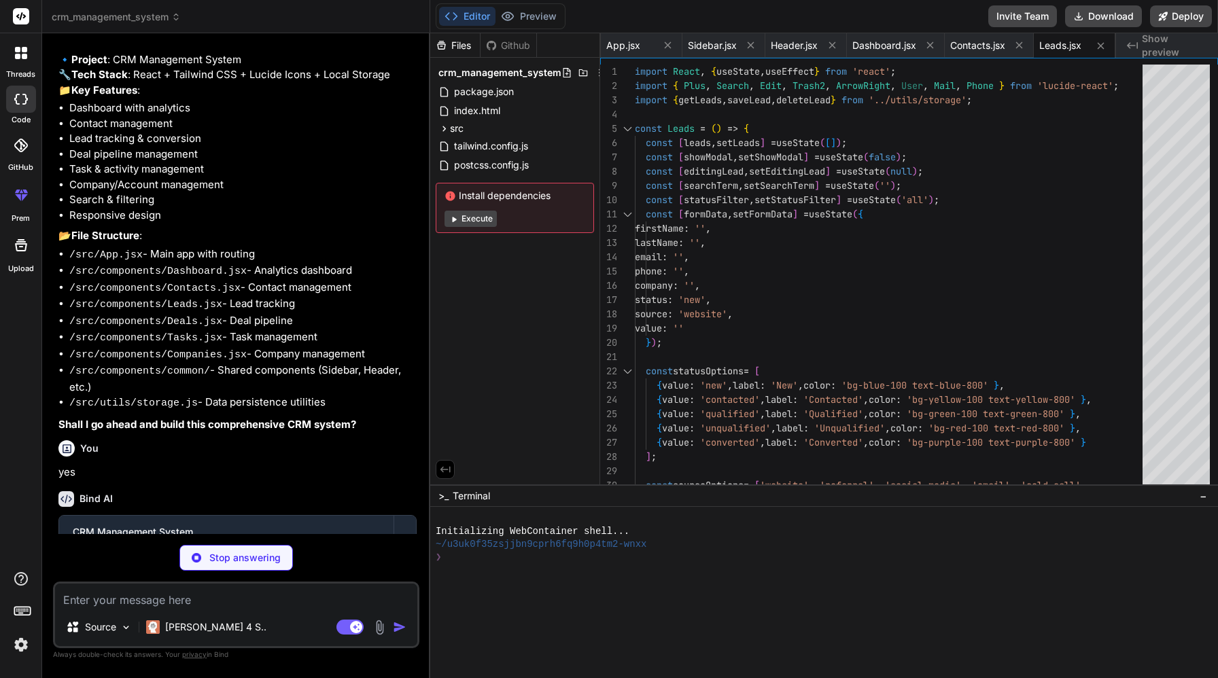
type textarea "x"
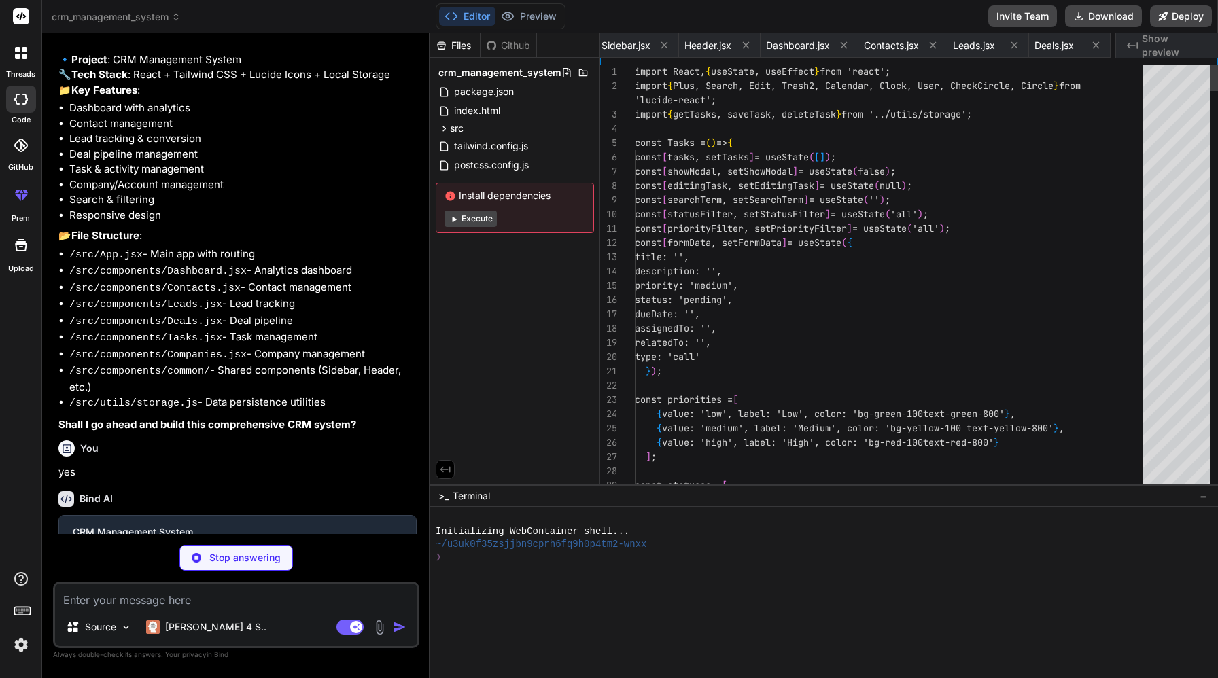
scroll to position [0, 722]
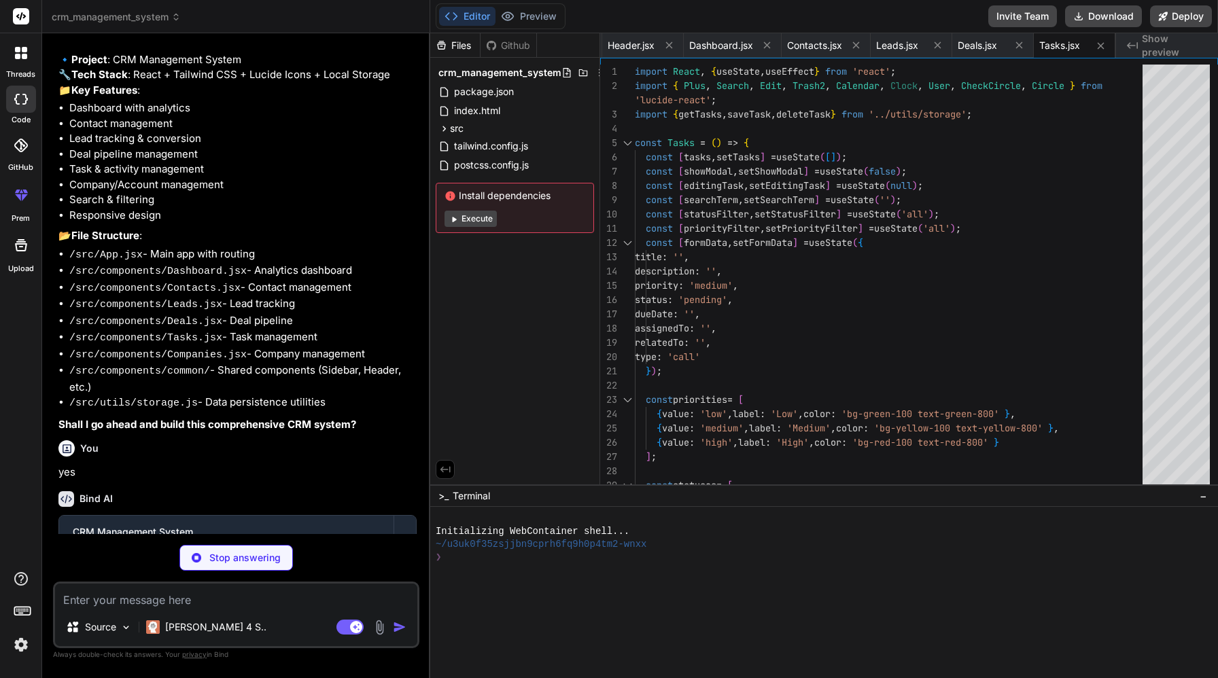
type textarea "x"
type textarea "</div> )} </div> ); }; export default Companies;"
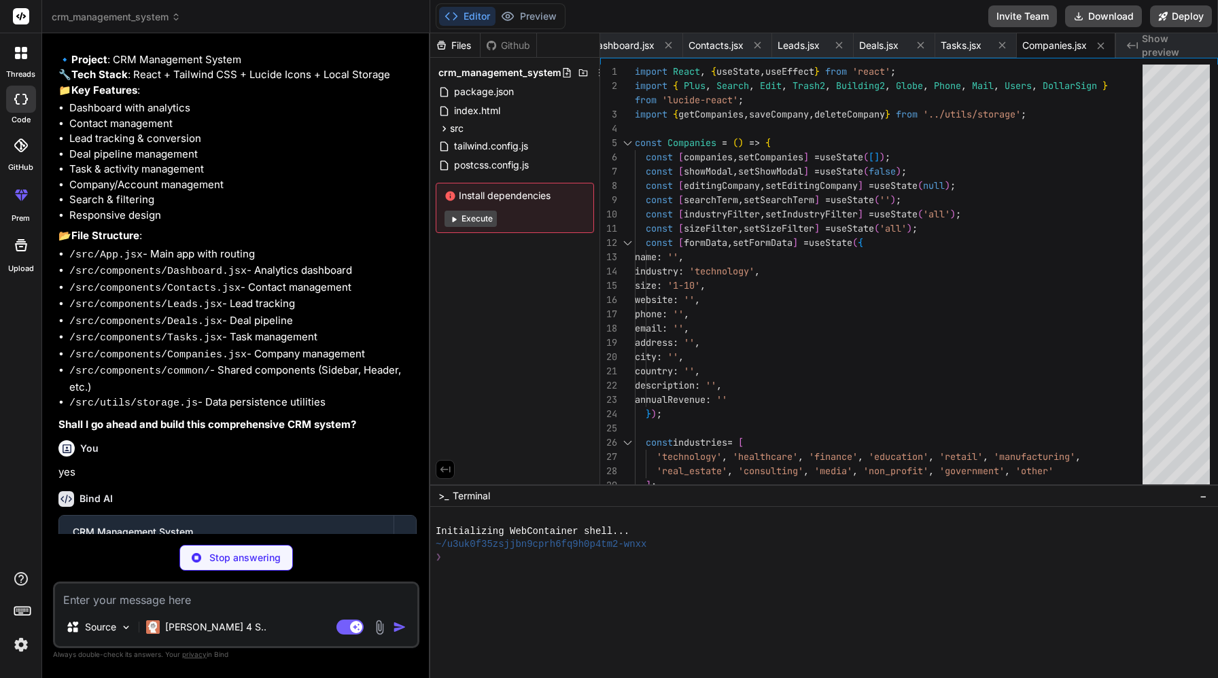
type textarea "x"
type textarea "]; saveToStorage('crm_tasks', sampleTasks); } }; // Call this when the app load…"
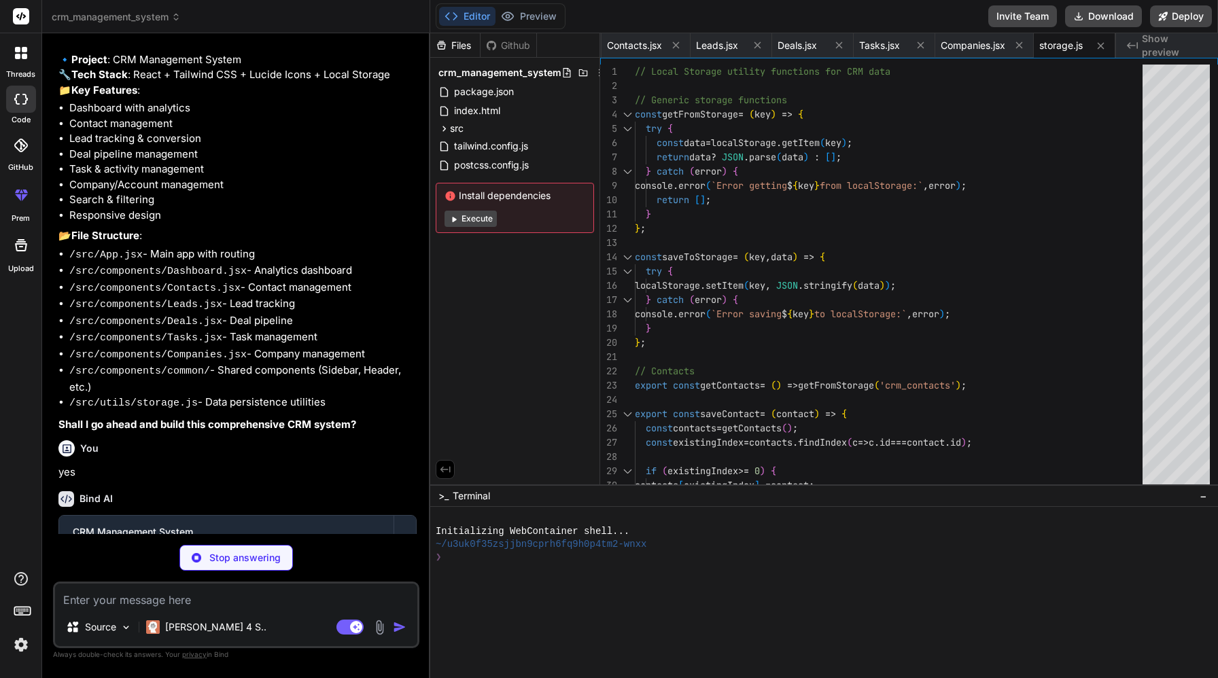
type textarea "x"
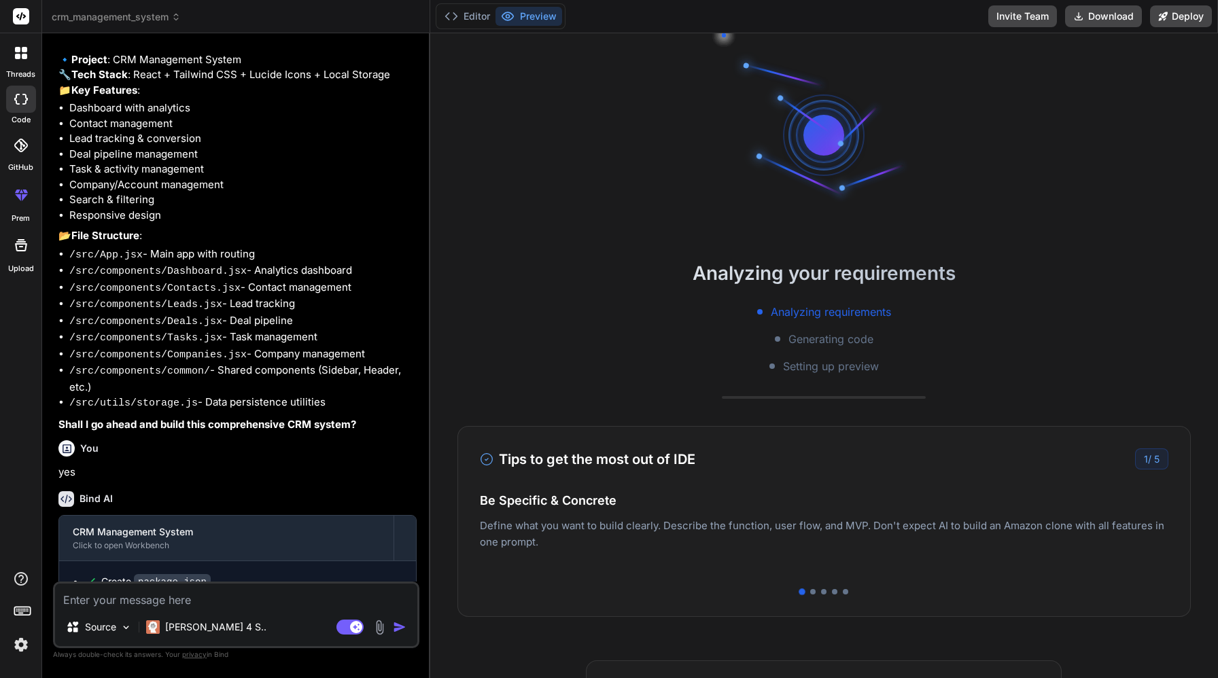
scroll to position [52, 0]
type textarea "x"
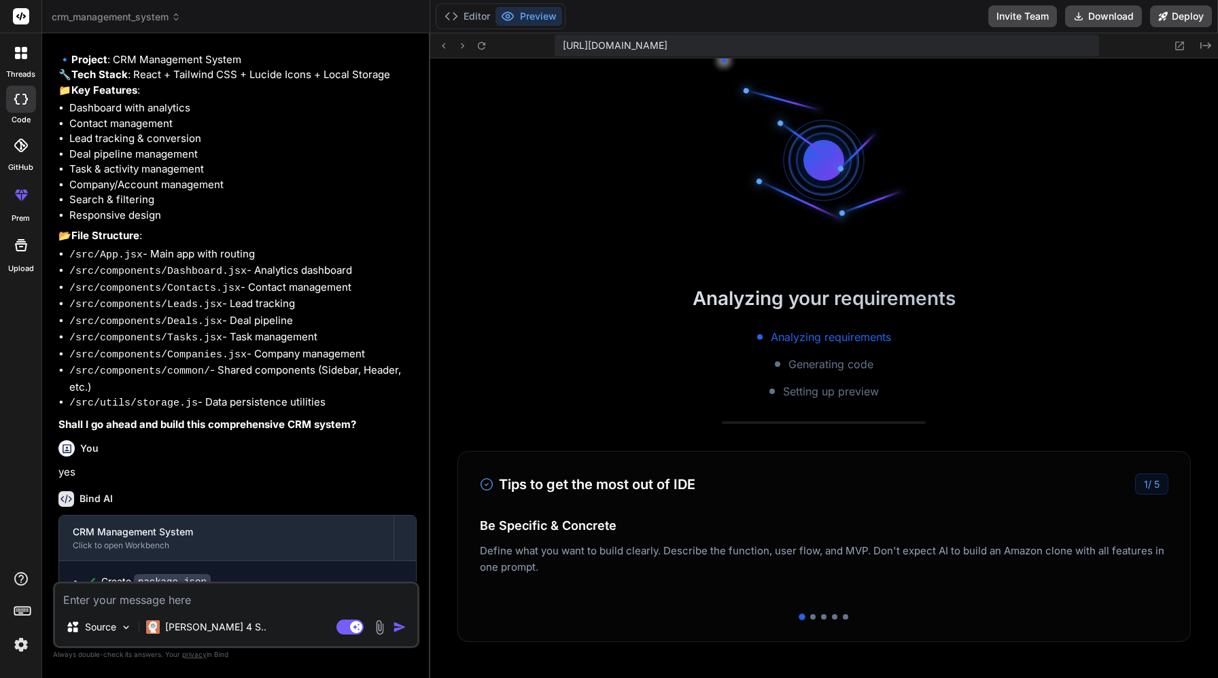
scroll to position [387, 0]
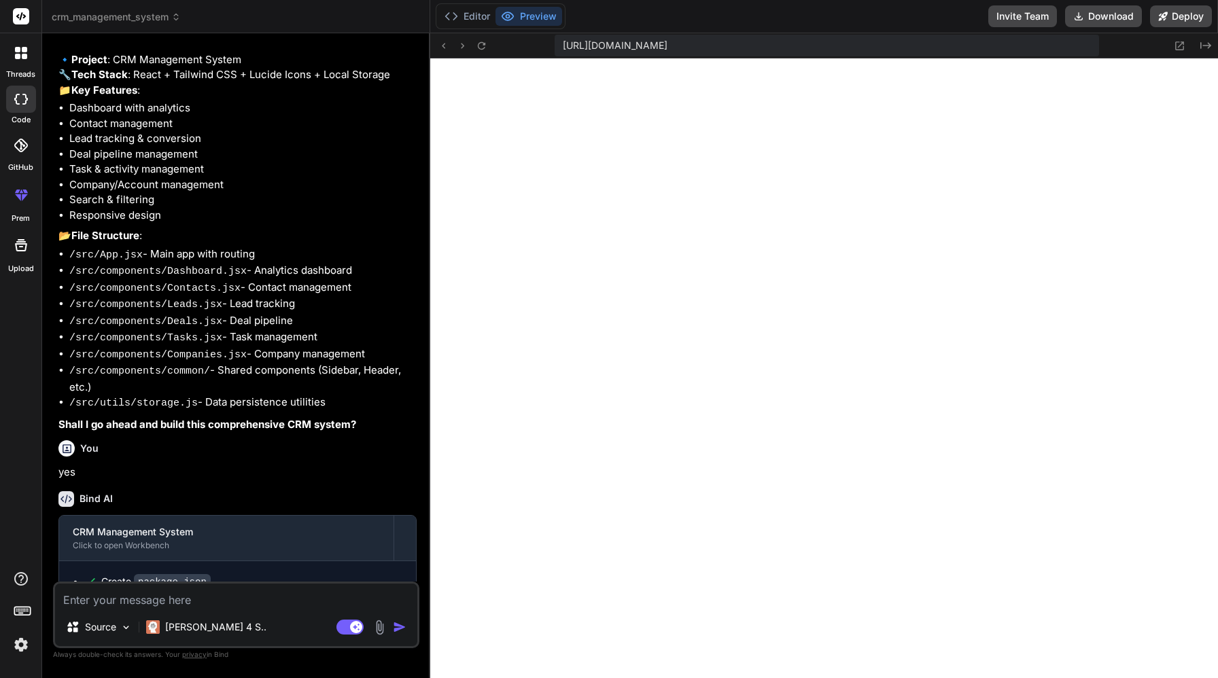
click at [527, 14] on button "Preview" at bounding box center [528, 16] width 67 height 19
click at [179, 609] on div "Source Claude 4 S.. Agent Mode. When this toggle is activated, AI automatically…" at bounding box center [236, 615] width 366 height 67
click at [181, 600] on textarea at bounding box center [236, 596] width 362 height 24
type textarea "w"
type textarea "x"
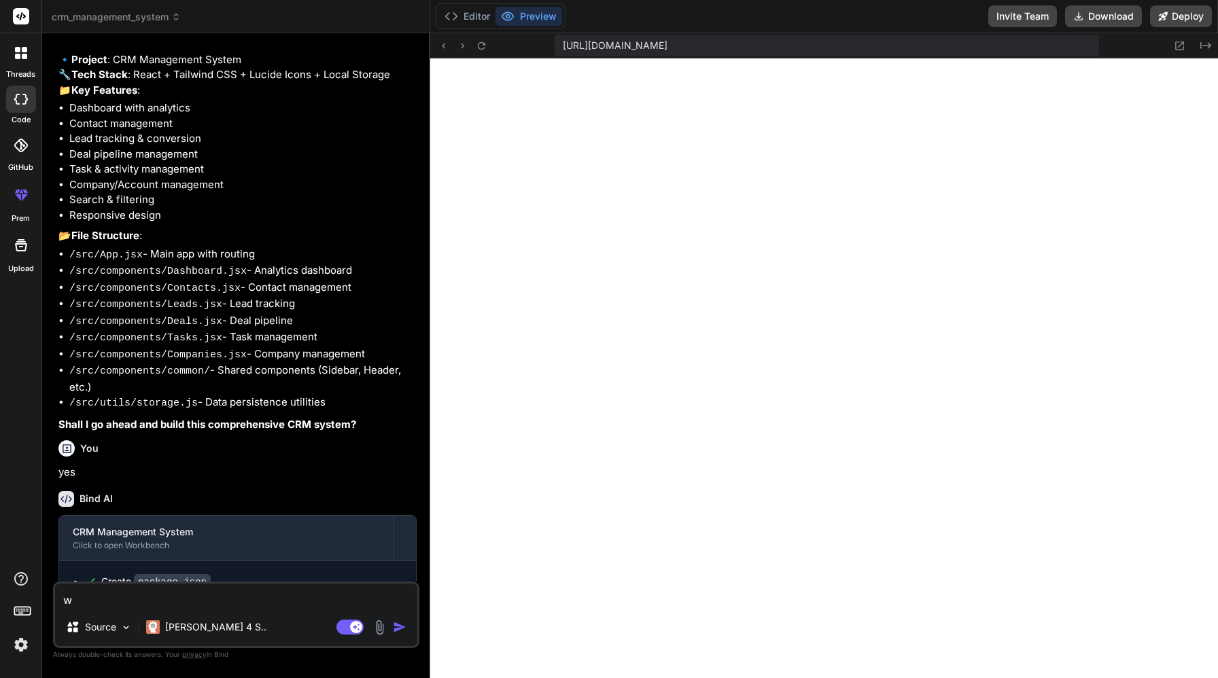
type textarea "wi"
type textarea "x"
type textarea "wit"
type textarea "x"
type textarea "with"
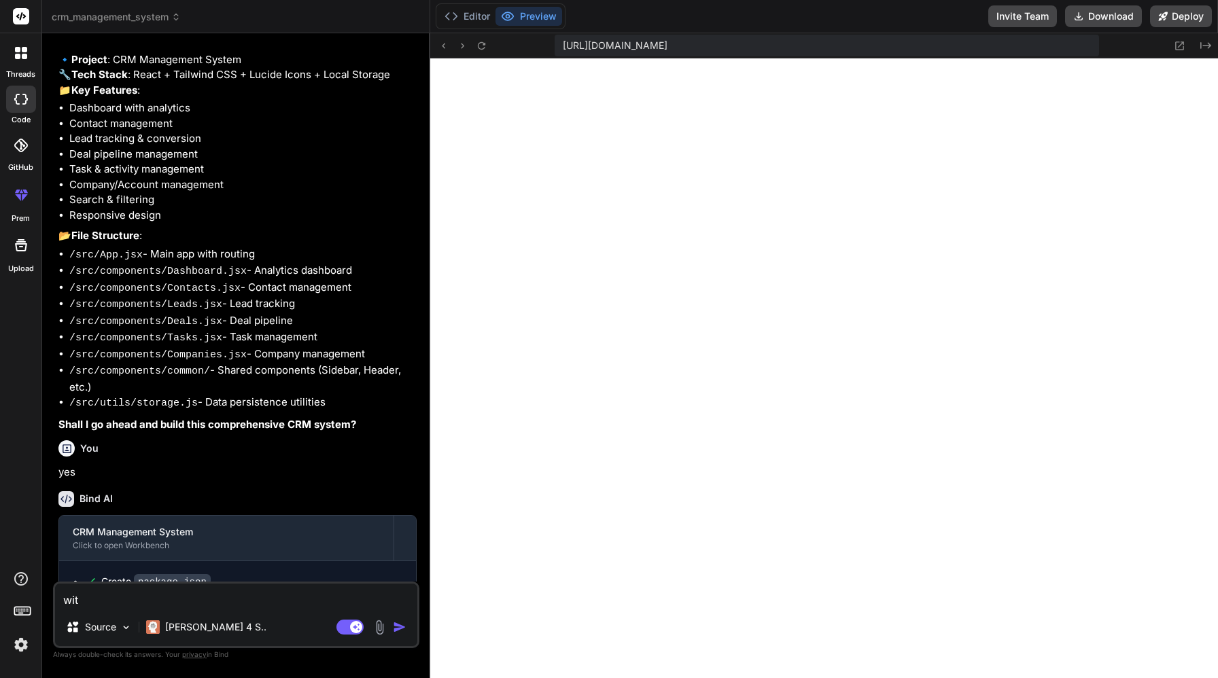
type textarea "x"
type textarea "with t"
type textarea "x"
type textarea "with th"
type textarea "x"
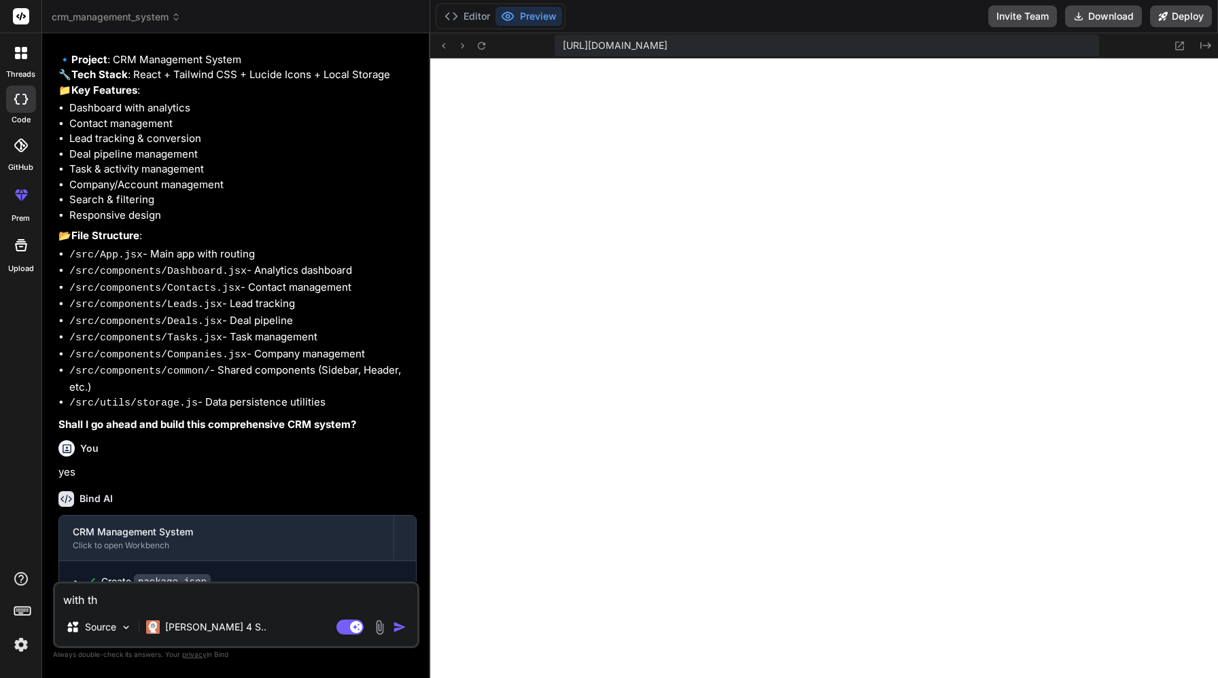
type textarea "with thi"
type textarea "x"
type textarea "with this"
type textarea "x"
type textarea "with this"
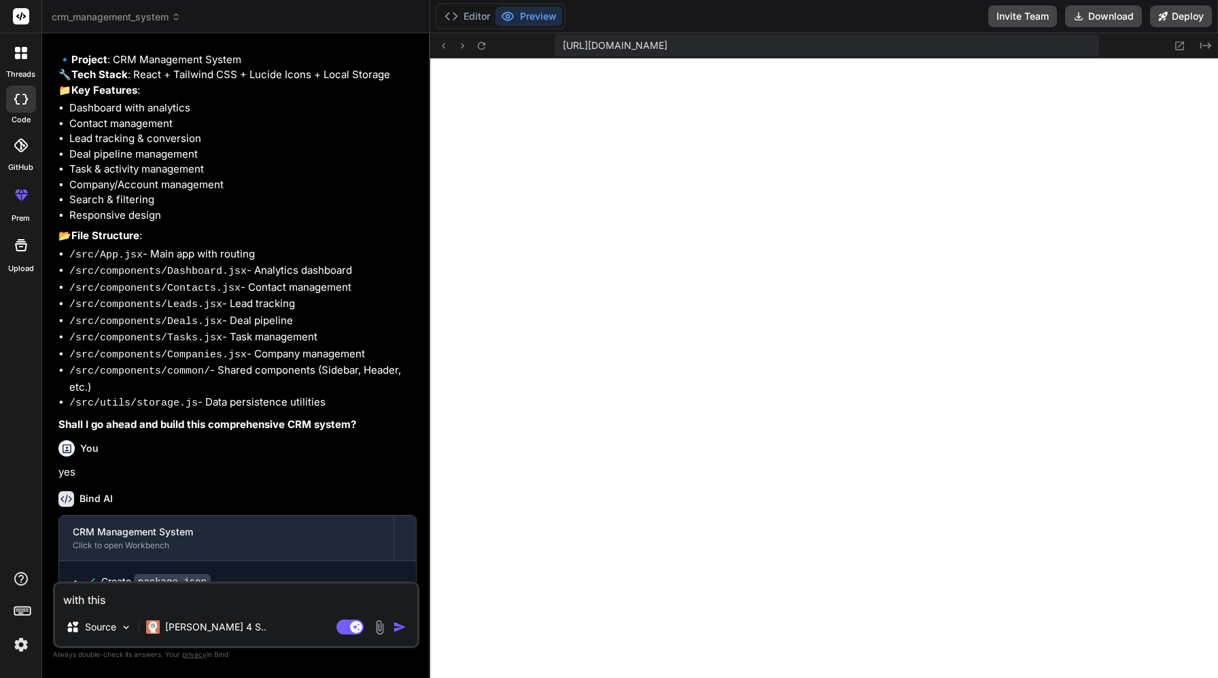
type textarea "x"
type textarea "with this w"
type textarea "x"
type textarea "with this we"
type textarea "x"
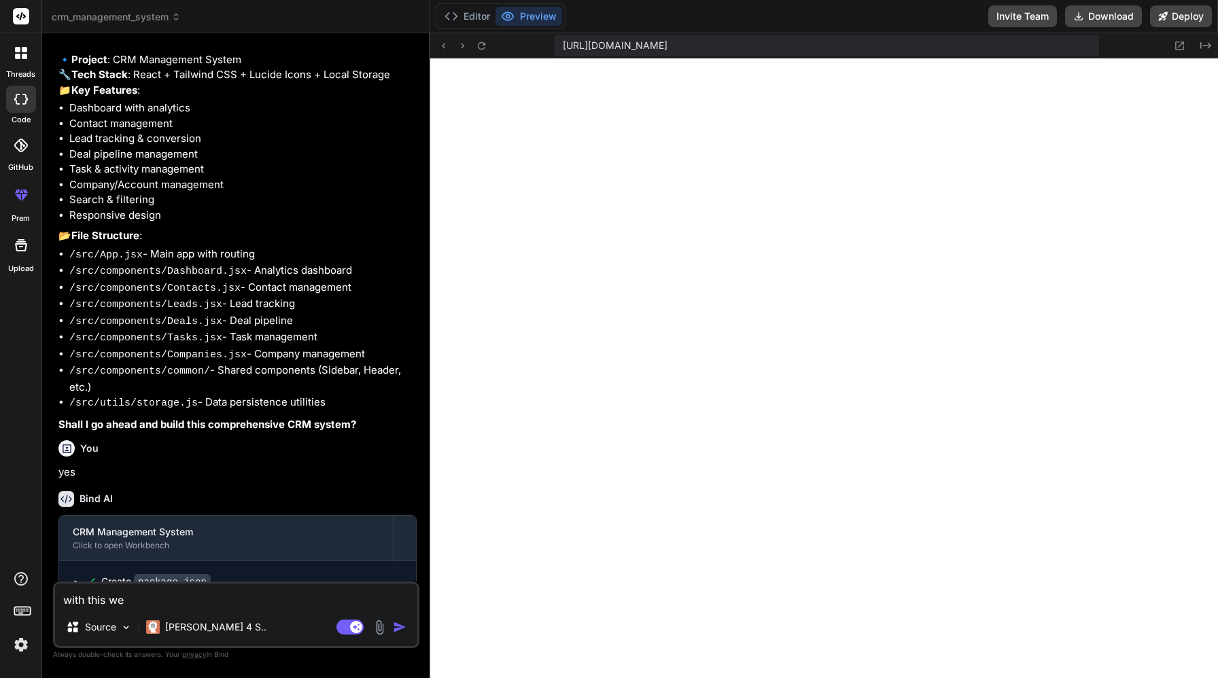
type textarea "with this we"
type textarea "x"
type textarea "with this we n"
type textarea "x"
type textarea "with this we ne"
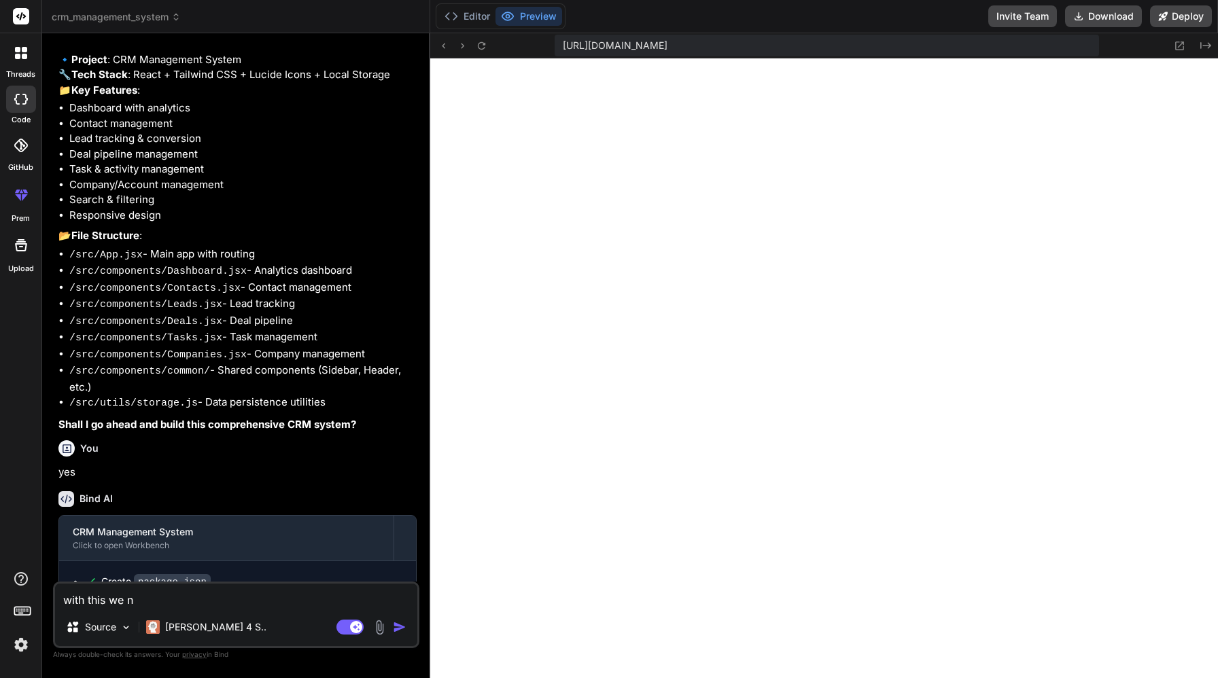
type textarea "x"
type textarea "with this we nee"
type textarea "x"
type textarea "with this we need"
type textarea "x"
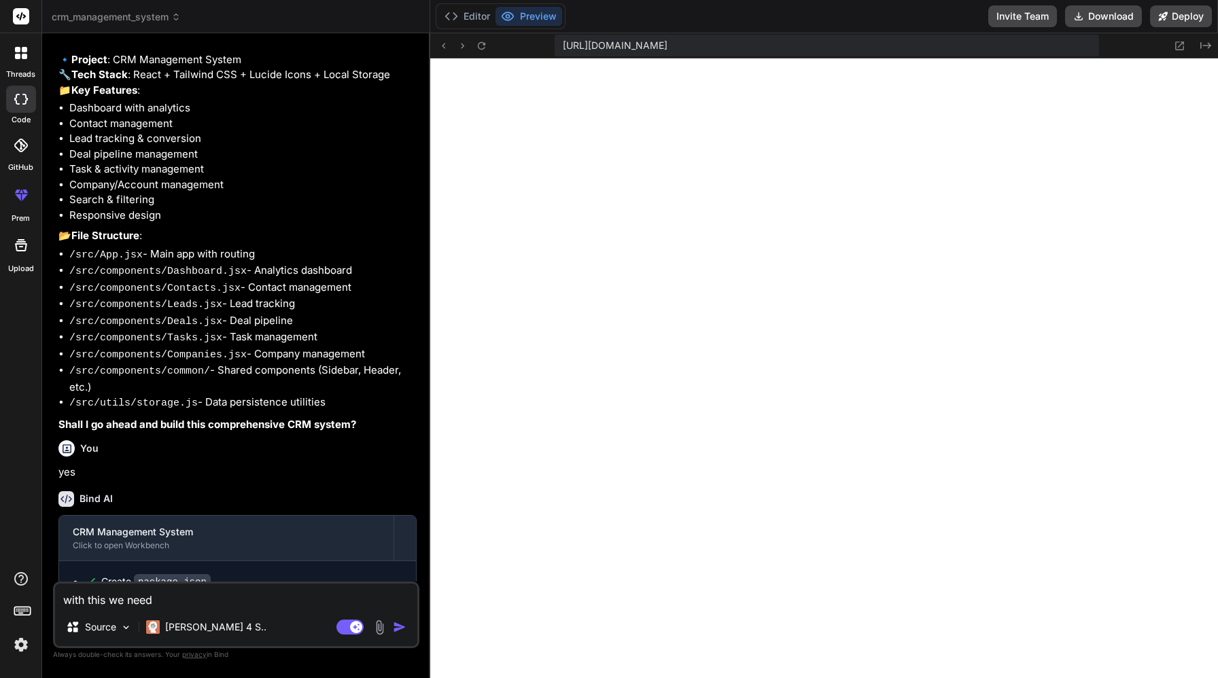
type textarea "with this we need"
type textarea "x"
type textarea "with this we need t"
type textarea "x"
type textarea "with this we need to"
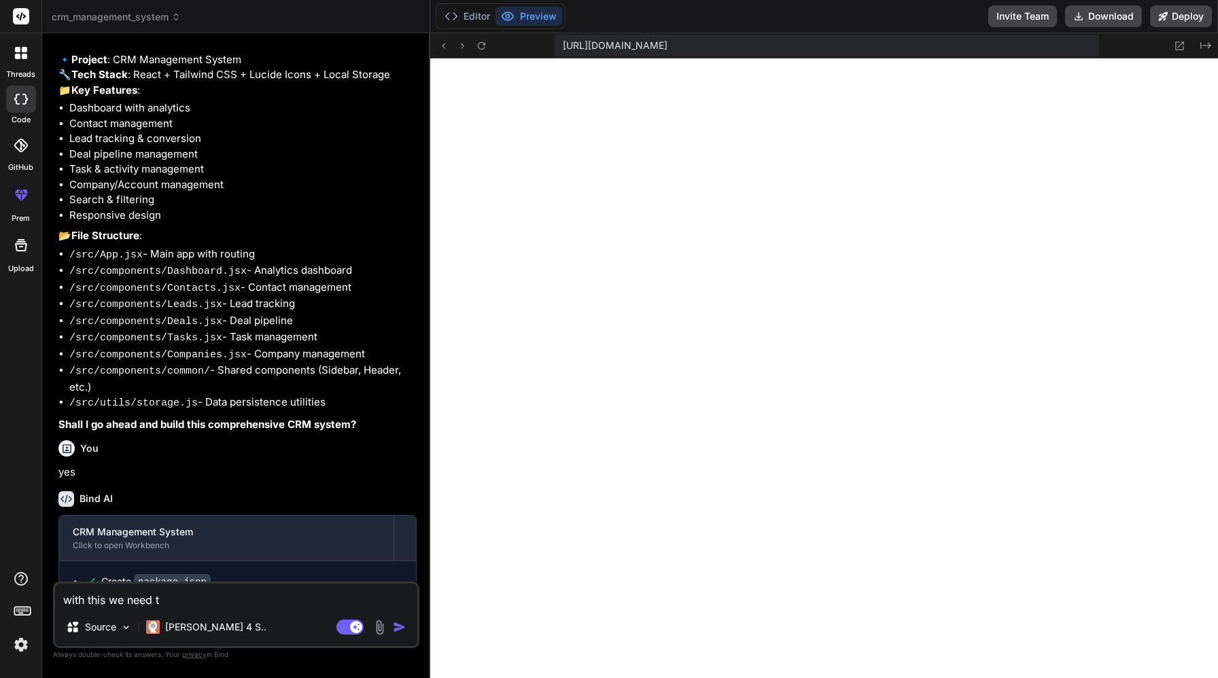
type textarea "x"
type textarea "with this we need to"
type textarea "x"
type textarea "with this we need to a"
type textarea "x"
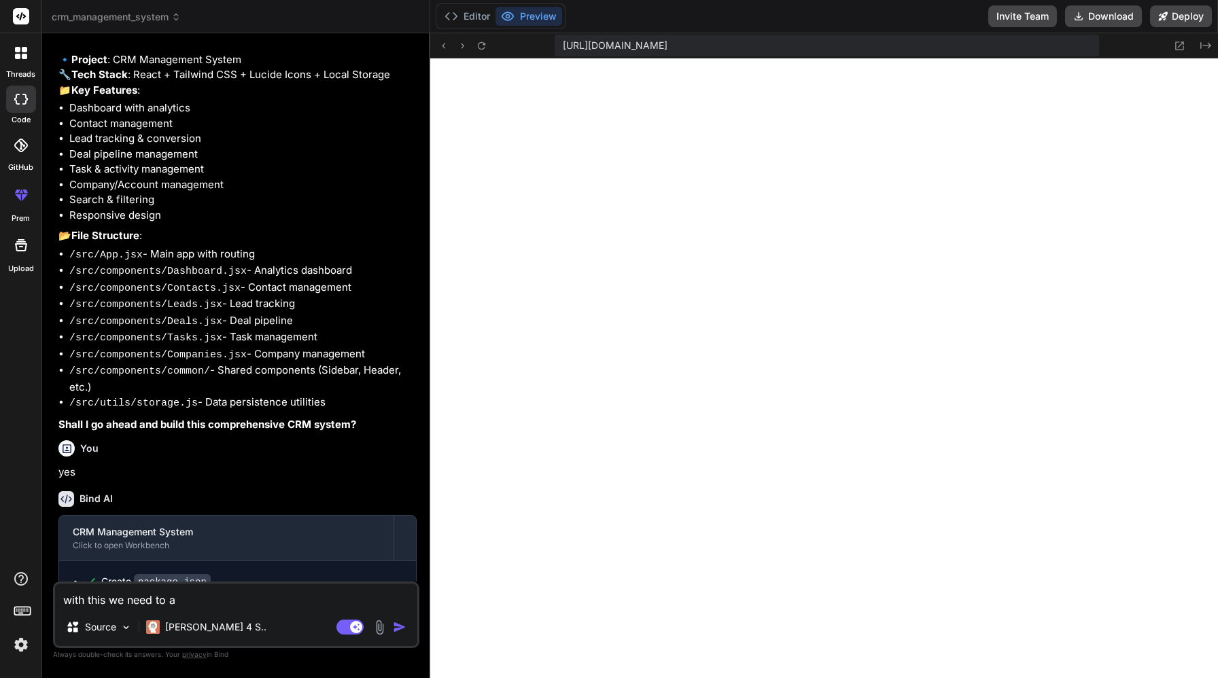
type textarea "with this we need to ad"
type textarea "x"
type textarea "with this we need to add"
type textarea "x"
type textarea "with this we need to add"
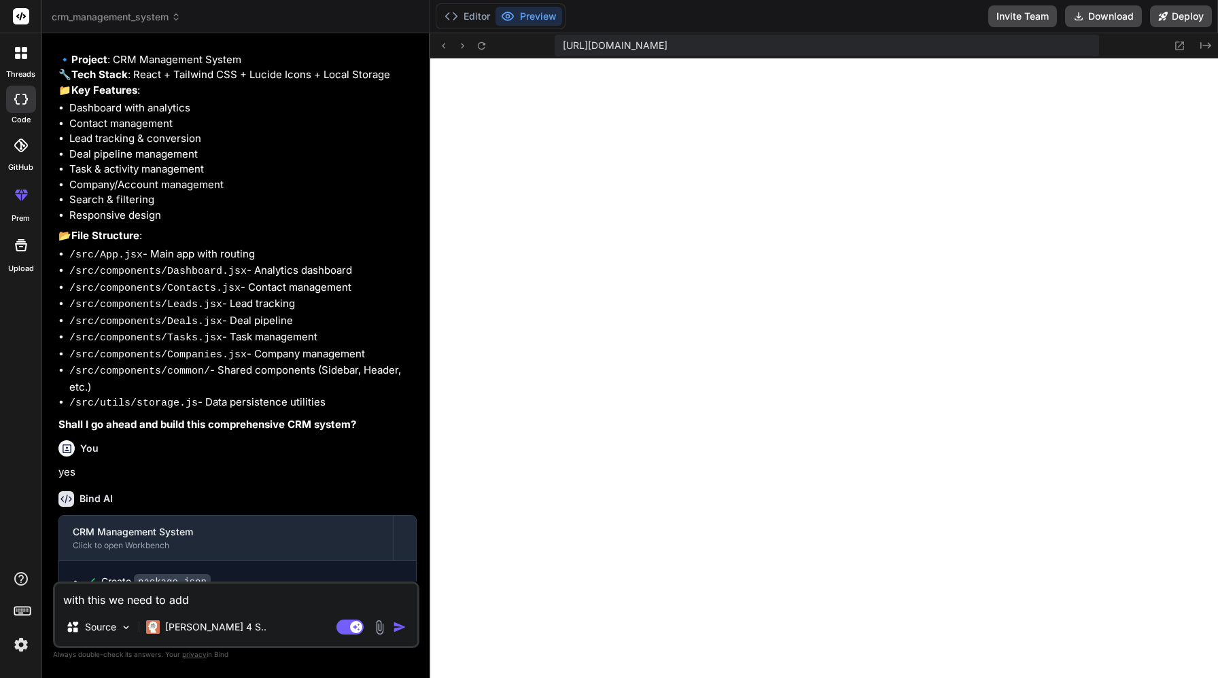
type textarea "x"
type textarea "with this we need to add a"
type textarea "x"
type textarea "with this we need to add a"
type textarea "x"
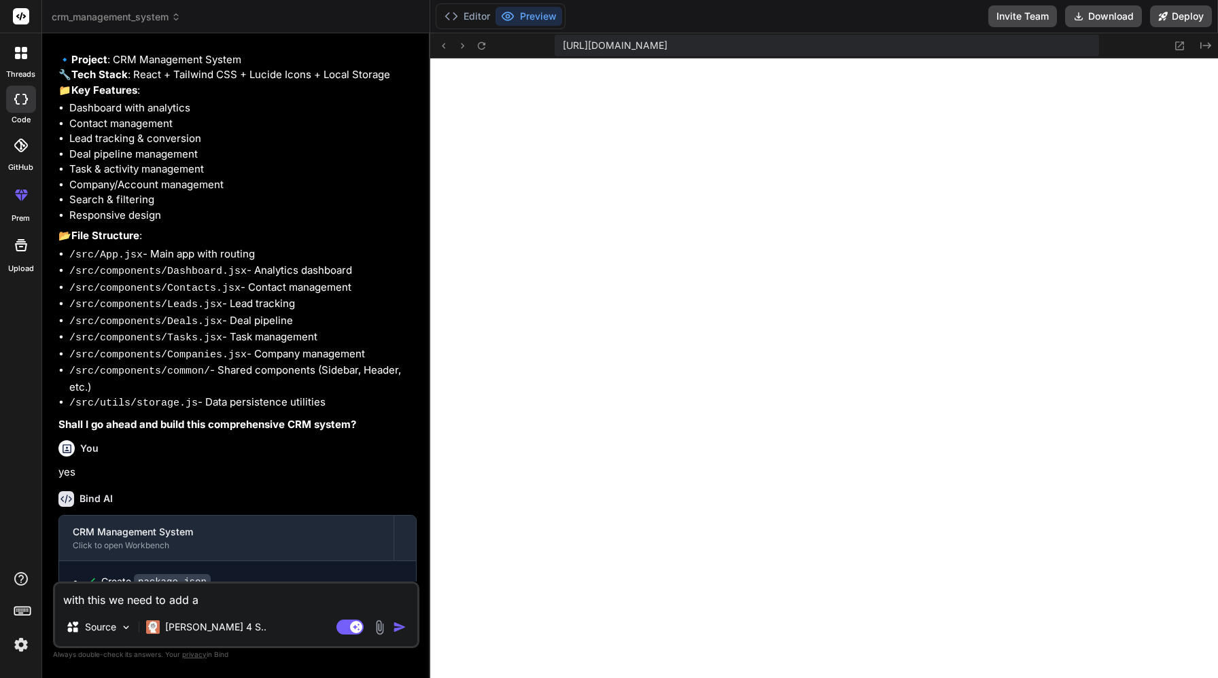
type textarea "with this we need to add a q"
type textarea "x"
type textarea "with this we need to add a qu"
type textarea "x"
type textarea "with this we need to add a quo"
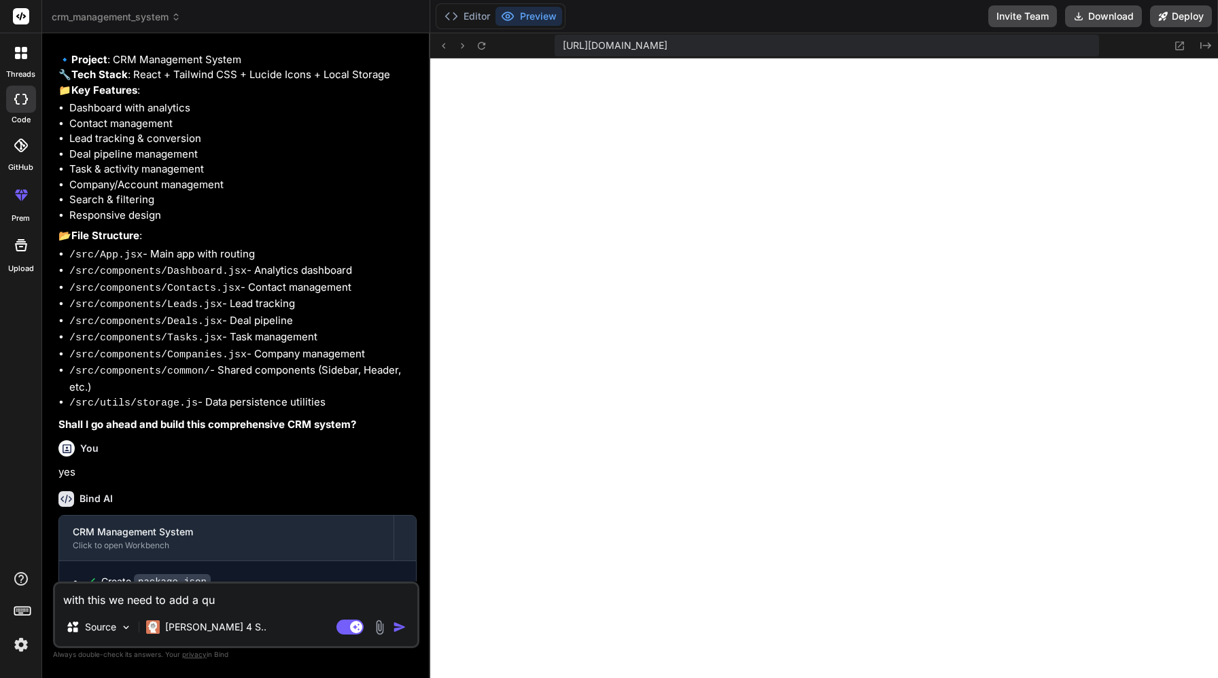
type textarea "x"
type textarea "with this we need to add a quot"
type textarea "x"
type textarea "with this we need to add a quota"
type textarea "x"
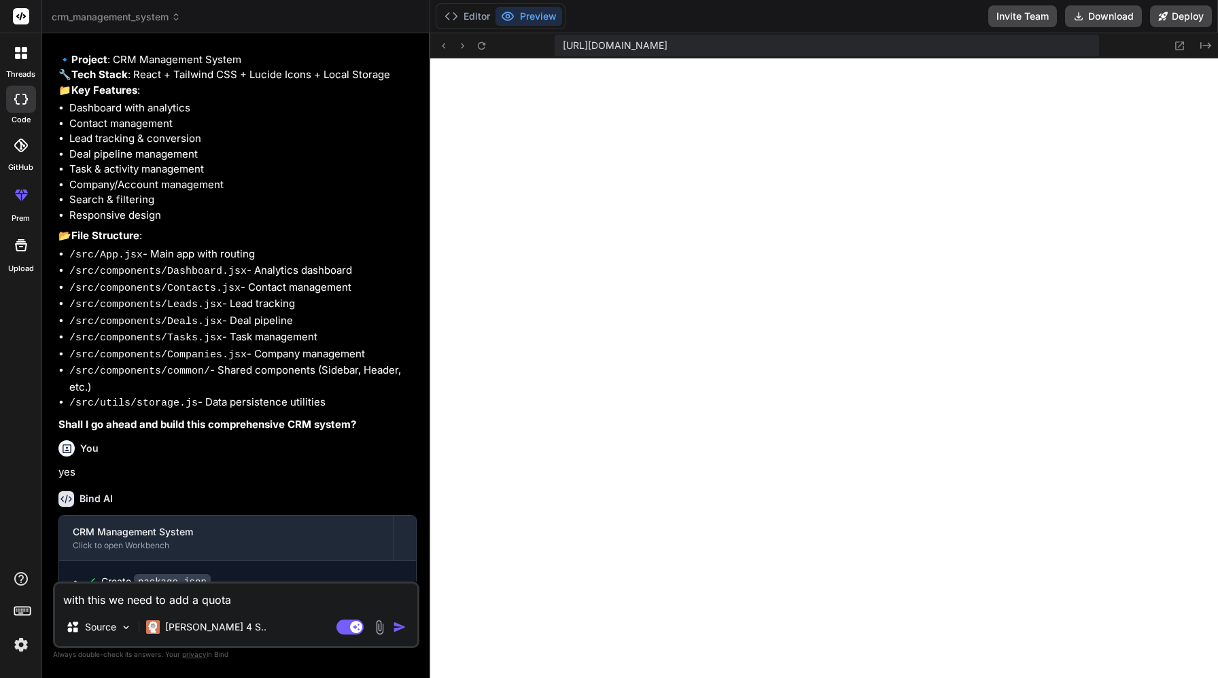
type textarea "with this we need to add a quotat"
type textarea "x"
type textarea "with this we need to add a quotati"
type textarea "x"
type textarea "with this we need to add a quotatio"
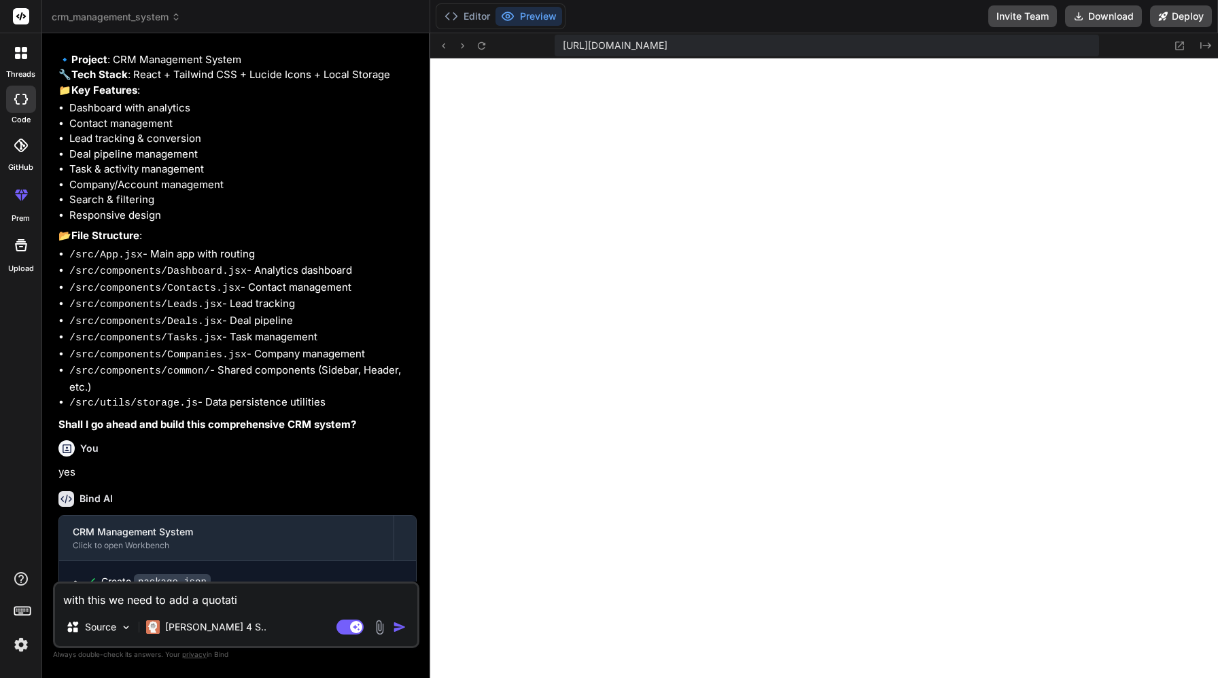
type textarea "x"
type textarea "with this we need to add a quotation"
type textarea "x"
type textarea "with this we need to add a quotation"
type textarea "x"
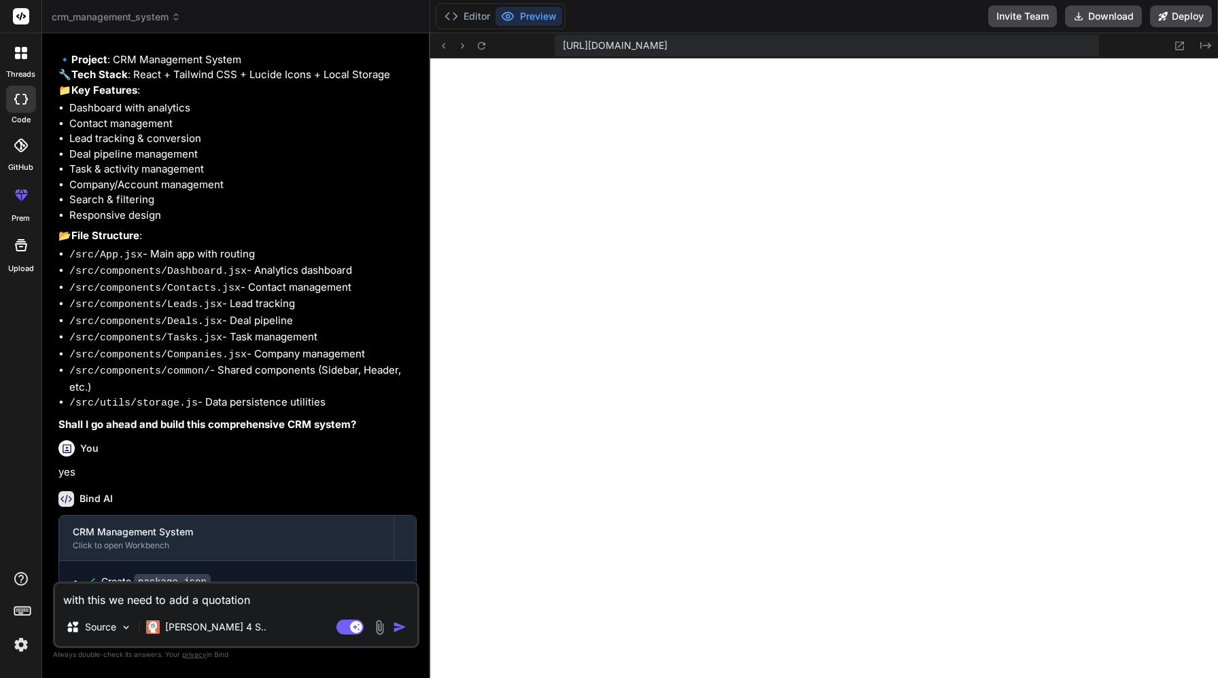
type textarea "with this we need to add a quotation a"
type textarea "x"
type textarea "with this we need to add a quotation an"
type textarea "x"
type textarea "with this we need to add a quotation and"
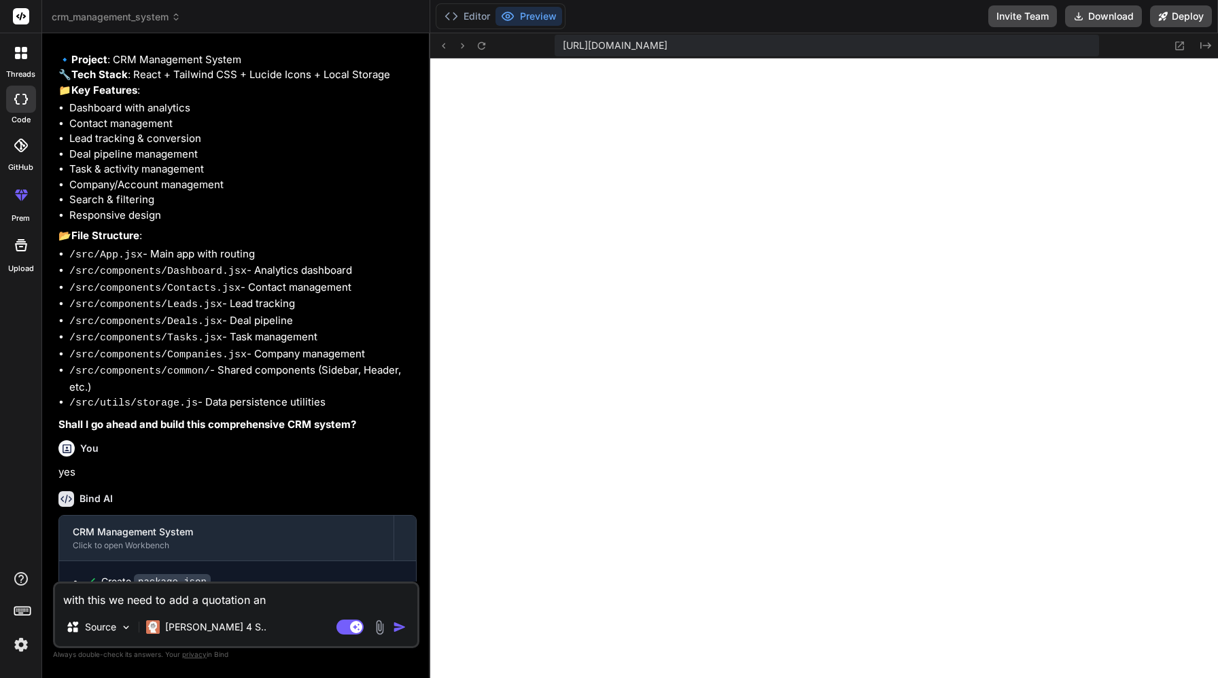
type textarea "x"
type textarea "with this we need to add a quotation and"
type textarea "x"
type textarea "with this we need to add a quotation and p"
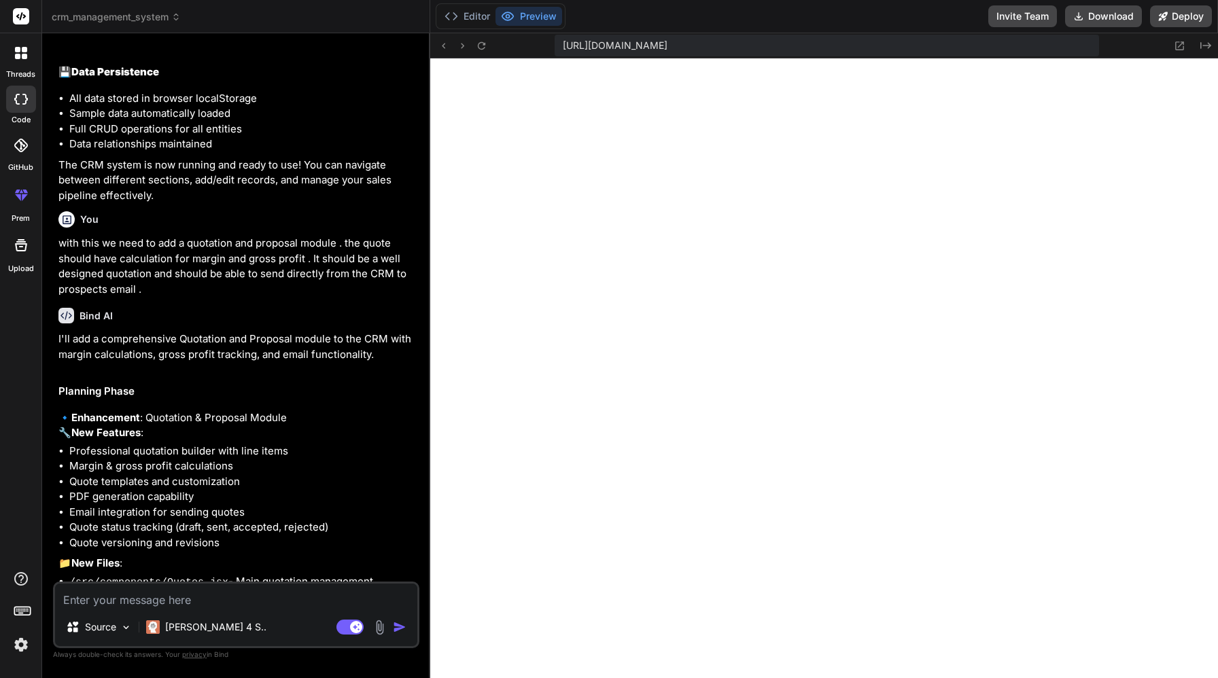
scroll to position [2157, 0]
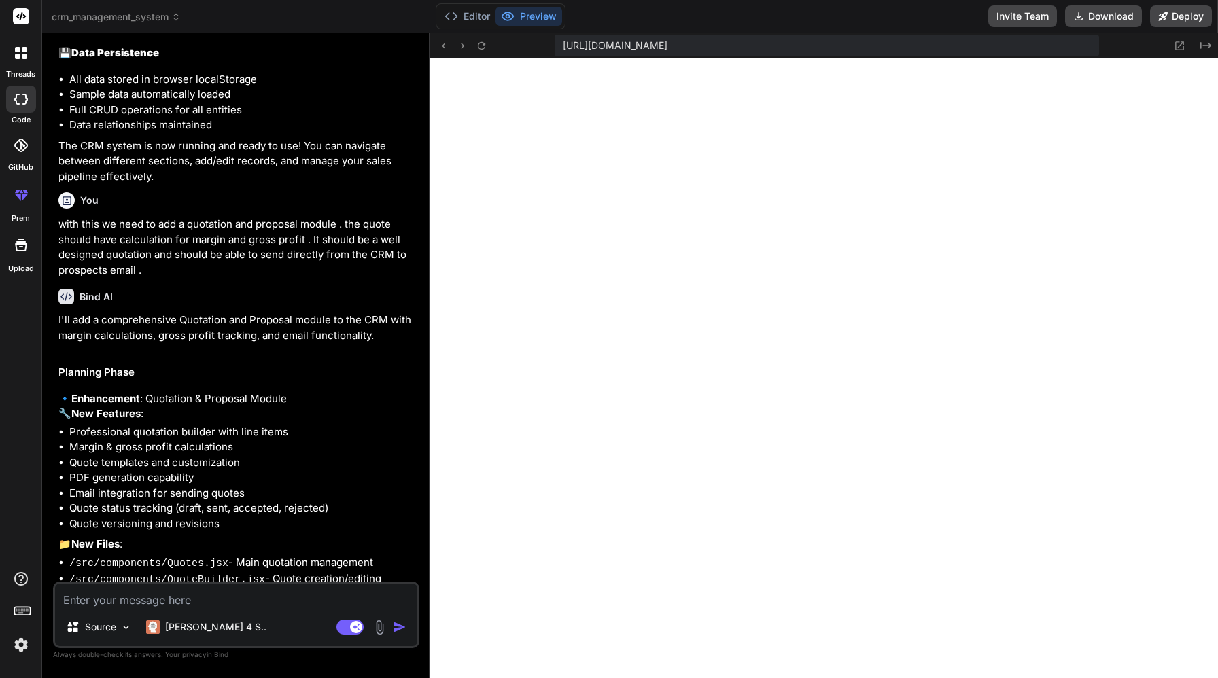
click at [226, 600] on textarea at bounding box center [236, 596] width 362 height 24
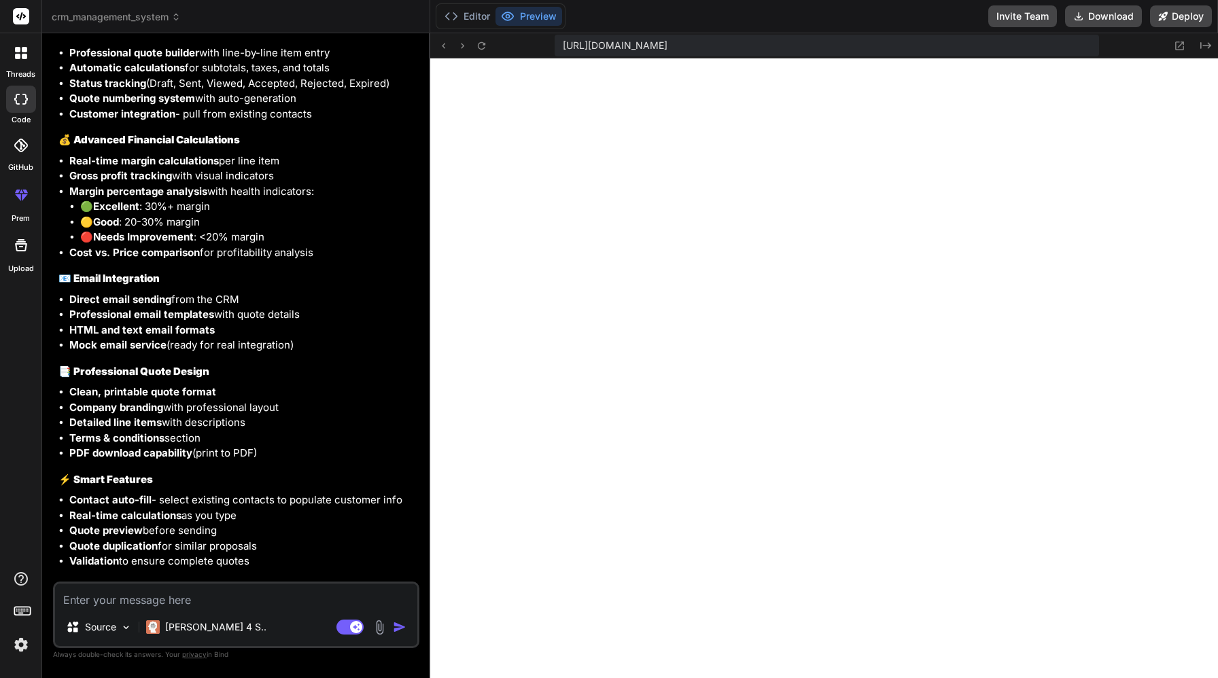
scroll to position [3409, 0]
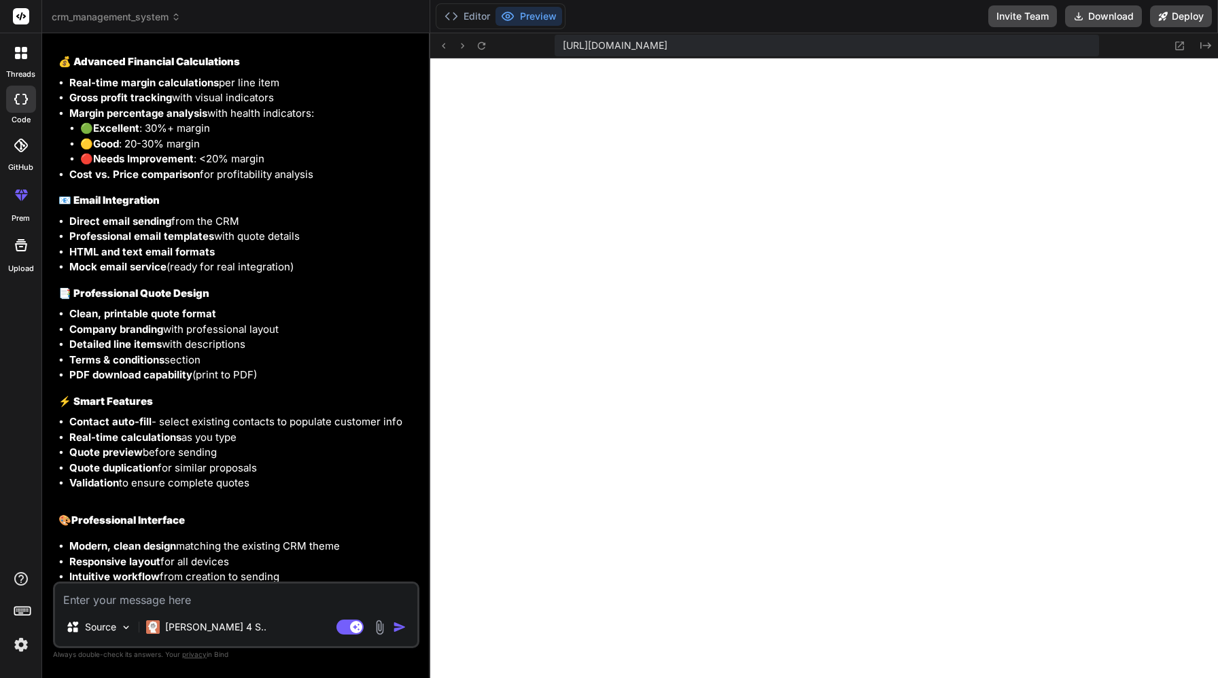
drag, startPoint x: 153, startPoint y: 555, endPoint x: 147, endPoint y: 578, distance: 23.7
click at [487, 50] on icon at bounding box center [482, 46] width 12 height 12
click at [487, 48] on icon at bounding box center [482, 46] width 12 height 12
click at [478, 41] on icon at bounding box center [482, 46] width 12 height 12
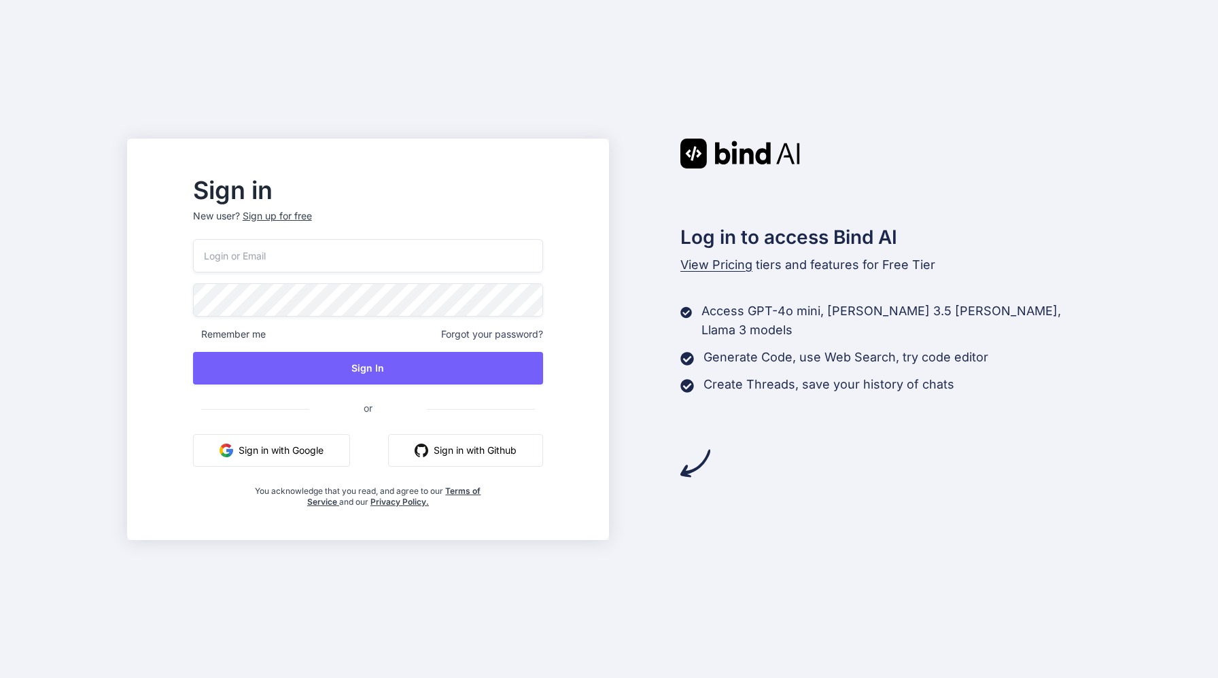
click at [302, 457] on button "Sign in with Google" at bounding box center [271, 450] width 157 height 33
